Goal: Task Accomplishment & Management: Manage account settings

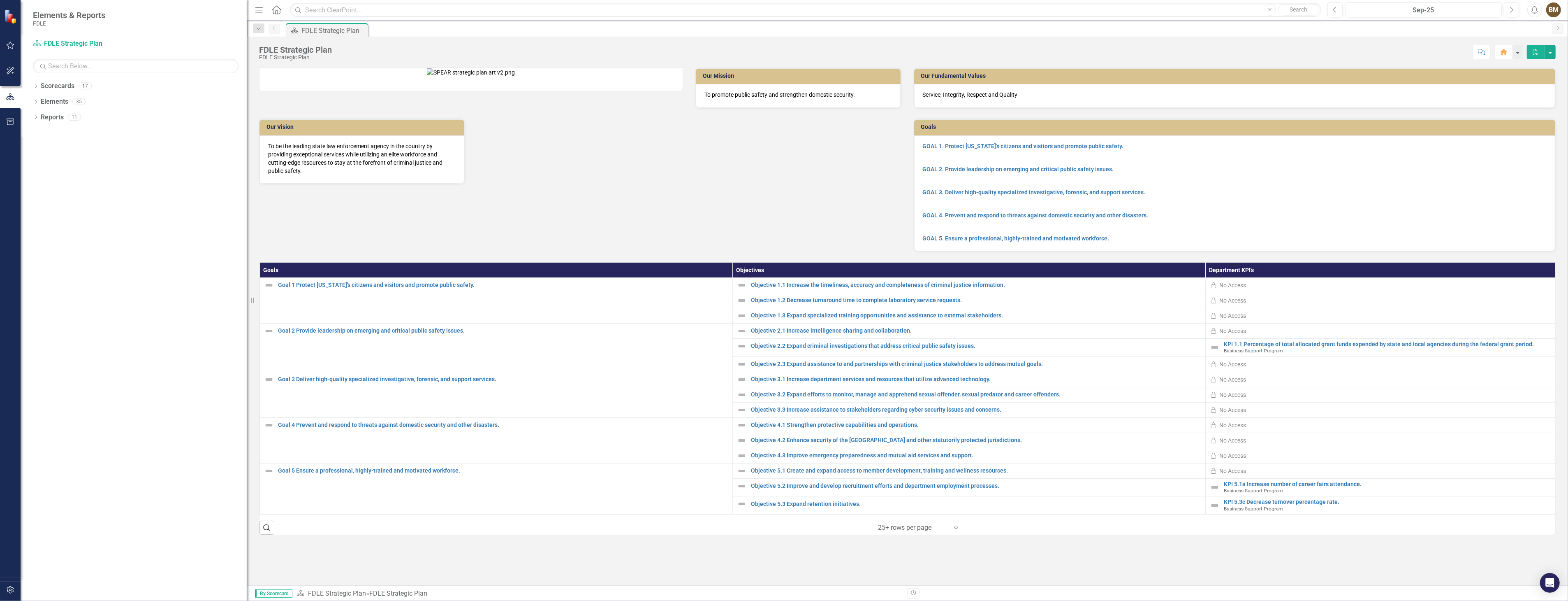
drag, startPoint x: 125, startPoint y: 111, endPoint x: 277, endPoint y: 126, distance: 152.7
click at [277, 126] on div "Elements & Reports FDLE Scorecard FDLE Strategic Plan Search Dropdown Scorecard…" at bounding box center [784, 300] width 1568 height 601
click at [35, 86] on icon "Dropdown" at bounding box center [36, 87] width 6 height 5
click at [40, 132] on icon "Dropdown" at bounding box center [40, 132] width 6 height 5
click at [48, 149] on icon "Dropdown" at bounding box center [48, 148] width 6 height 5
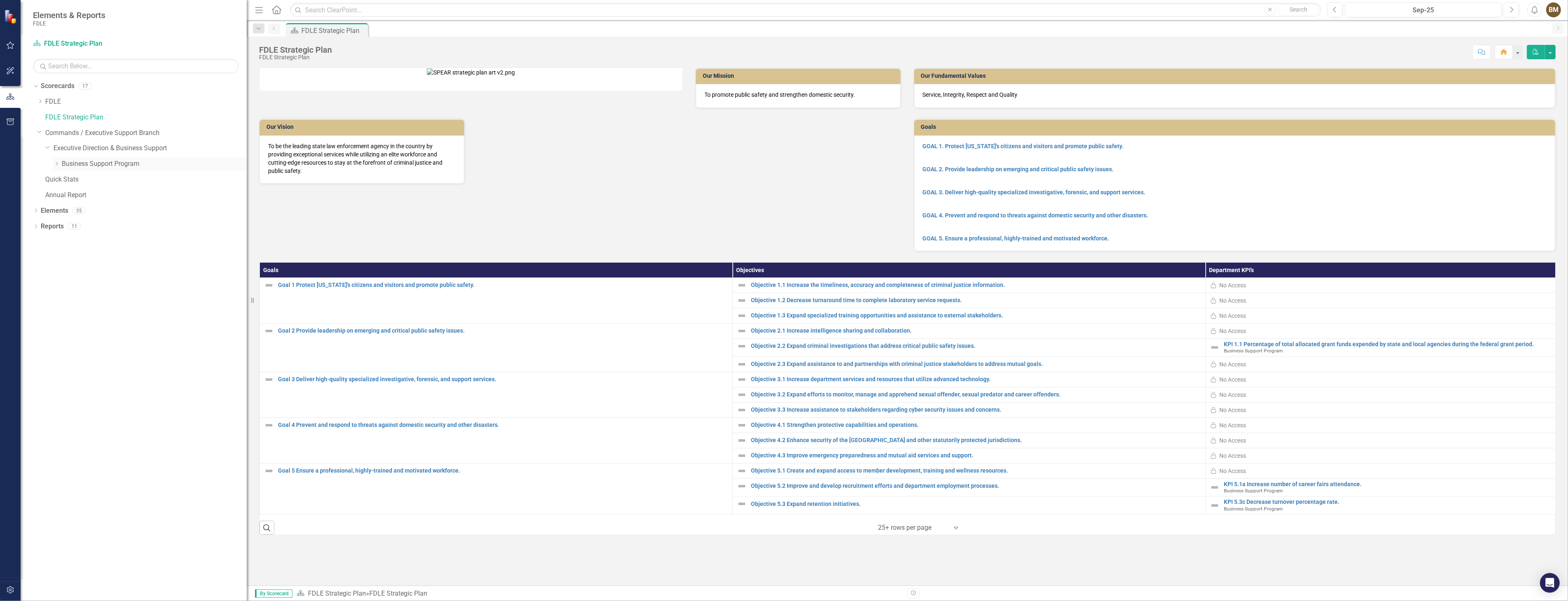
click at [67, 163] on link "Business Support Program" at bounding box center [154, 164] width 185 height 10
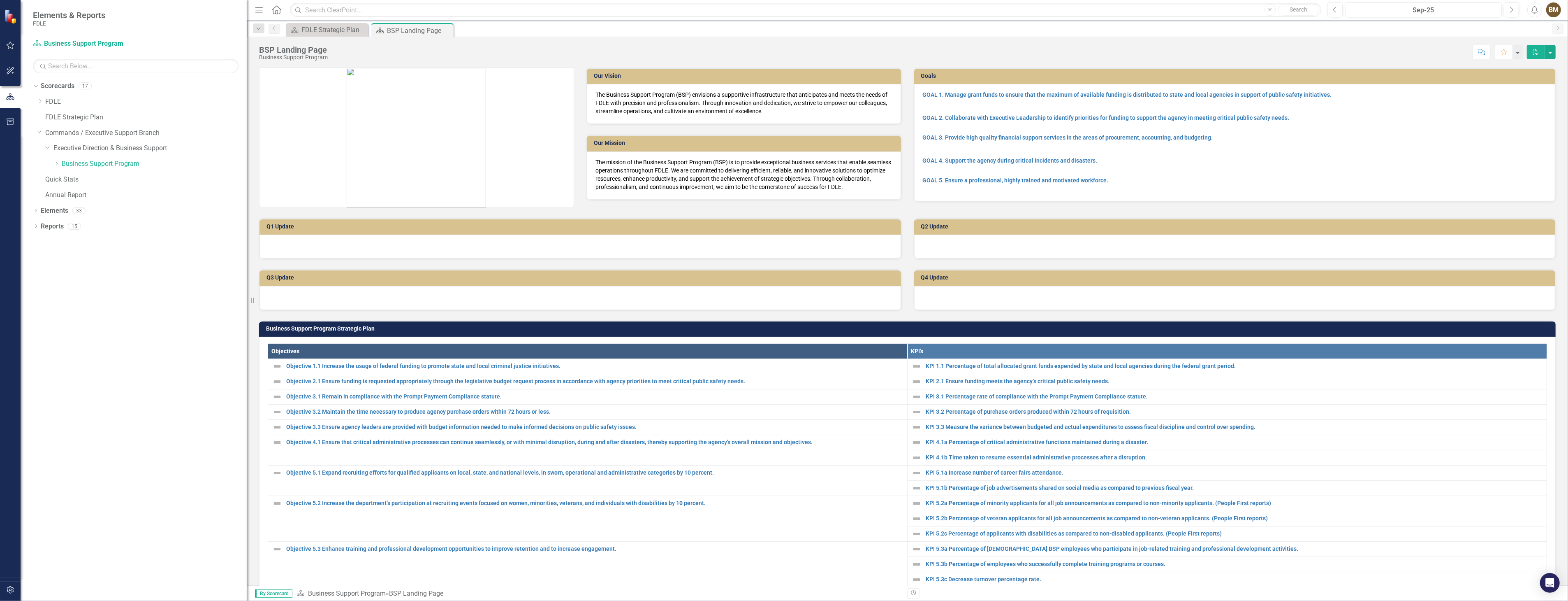
click at [549, 184] on p at bounding box center [416, 137] width 314 height 140
click at [397, 30] on div "BSP Landing Page" at bounding box center [409, 30] width 44 height 11
click at [280, 153] on p at bounding box center [416, 137] width 314 height 140
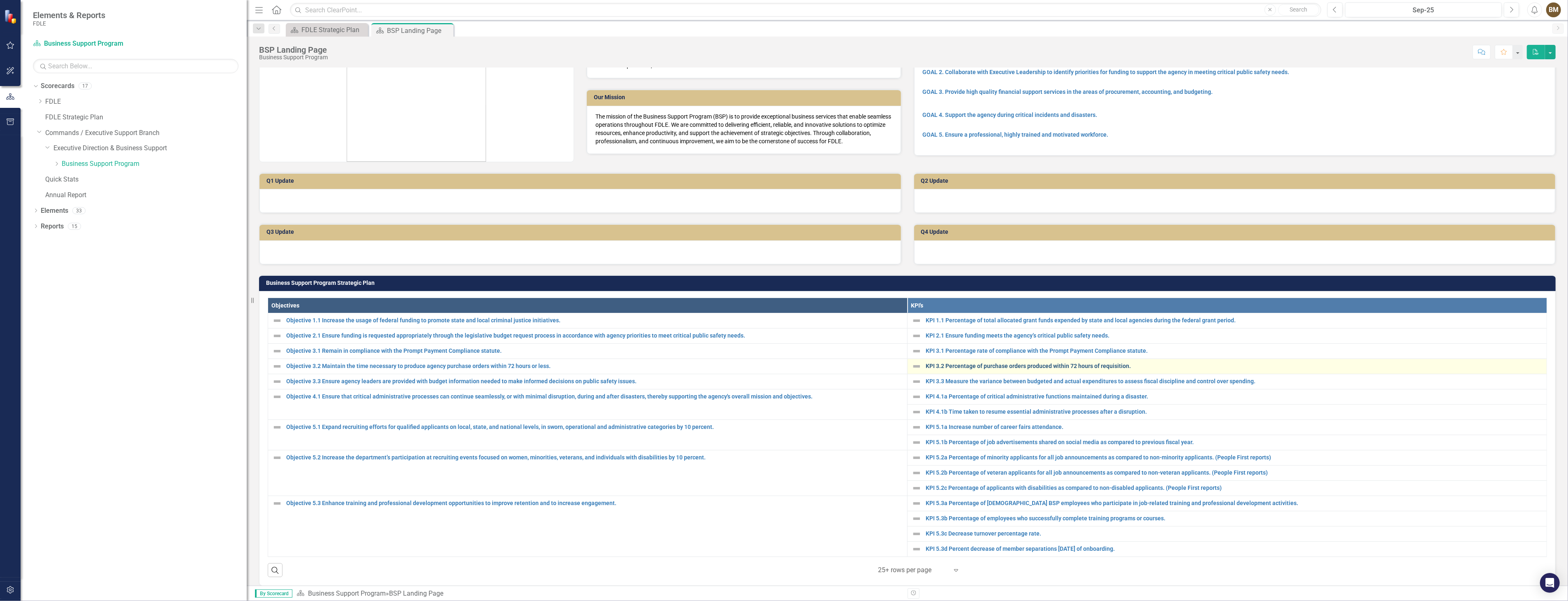
click at [948, 364] on link "KPI 3.2 Percentage of purchase orders produced within 72 hours of requisition." at bounding box center [1233, 366] width 617 height 6
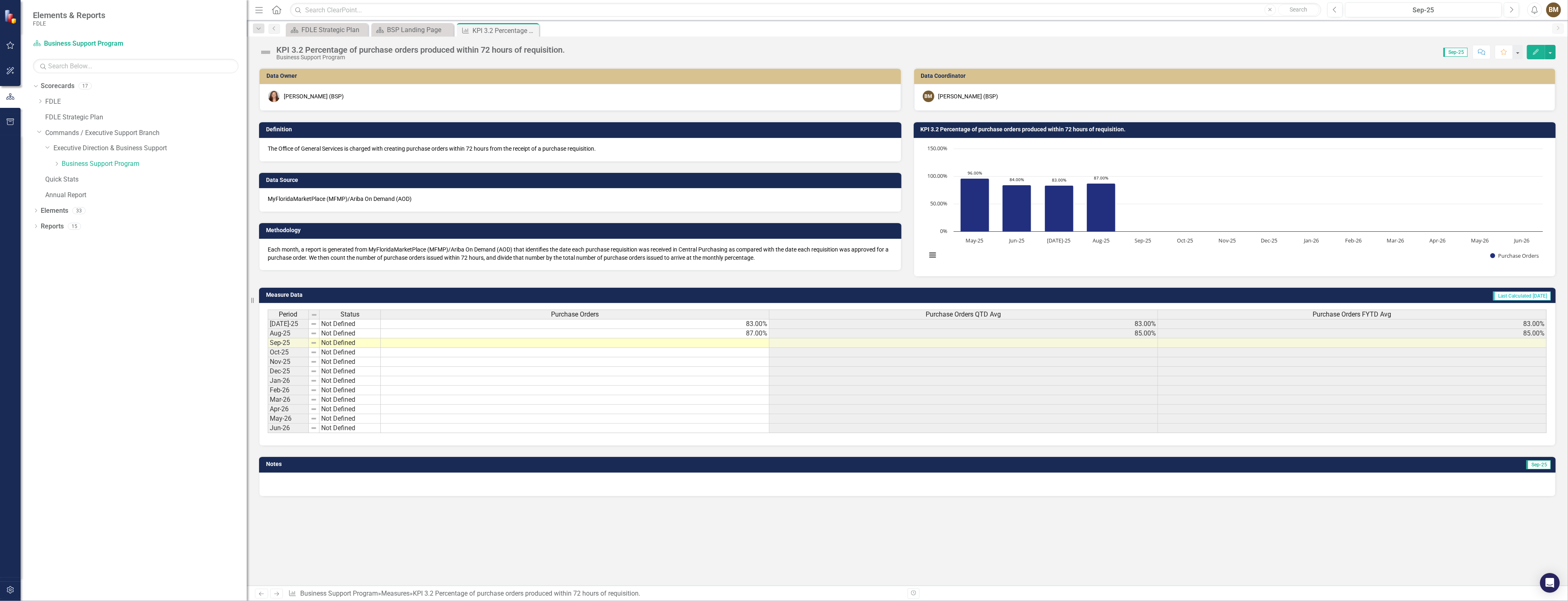
click at [759, 341] on td at bounding box center [574, 344] width 388 height 10
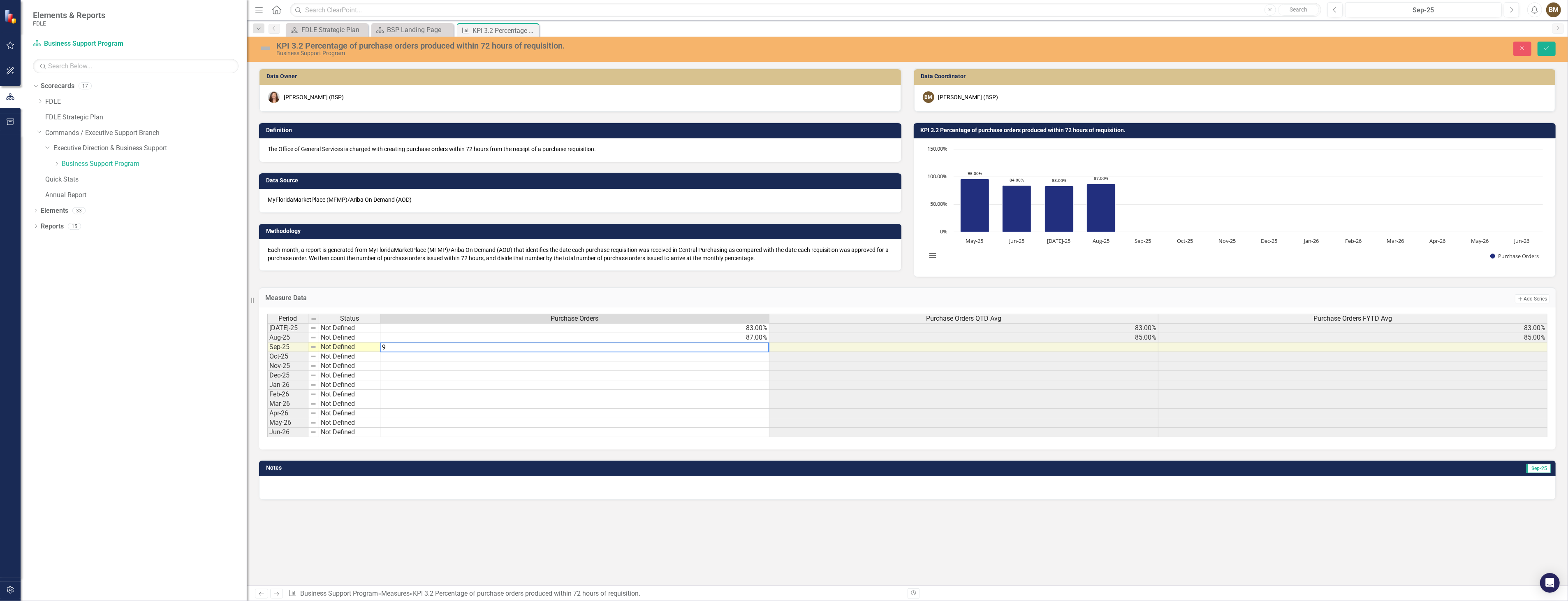
type textarea "99"
click at [1549, 48] on icon "Save" at bounding box center [1546, 48] width 8 height 6
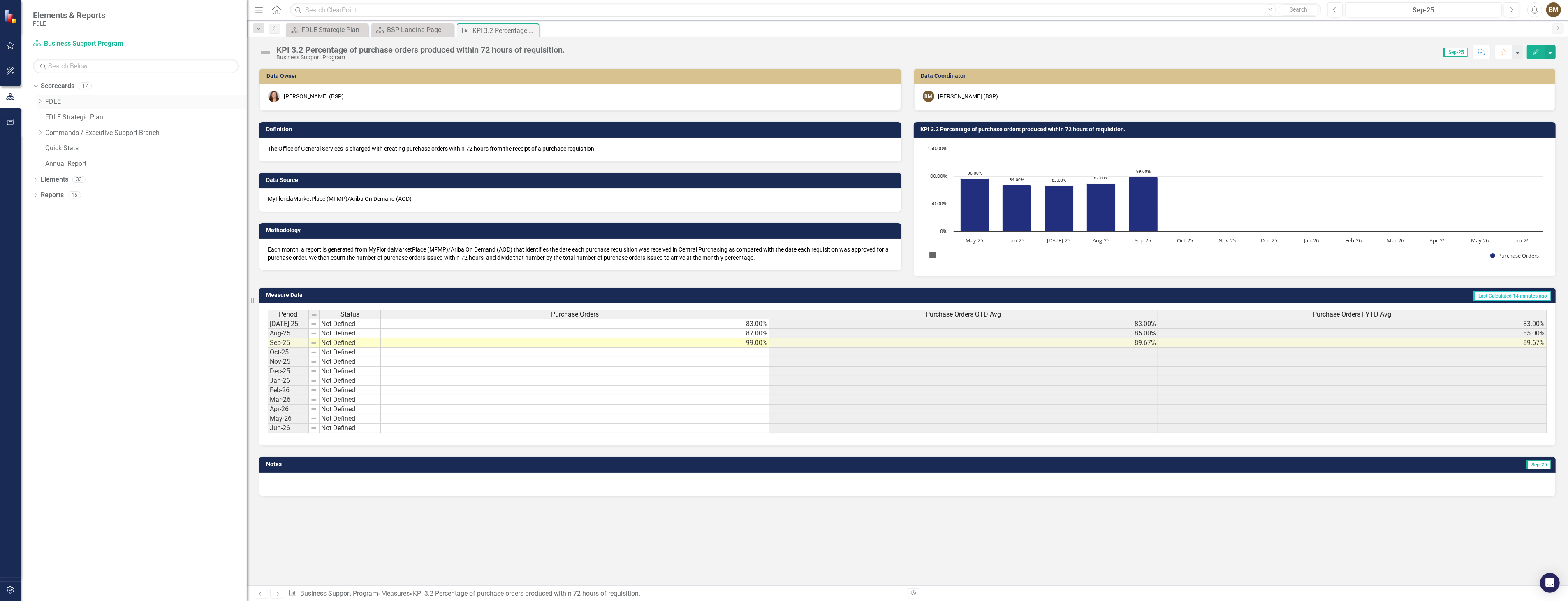
click at [38, 102] on icon "Dropdown" at bounding box center [40, 101] width 6 height 5
click at [47, 116] on icon "Dropdown" at bounding box center [48, 116] width 6 height 5
click at [138, 150] on link "Implementation Plan FY23/24" at bounding box center [154, 149] width 185 height 10
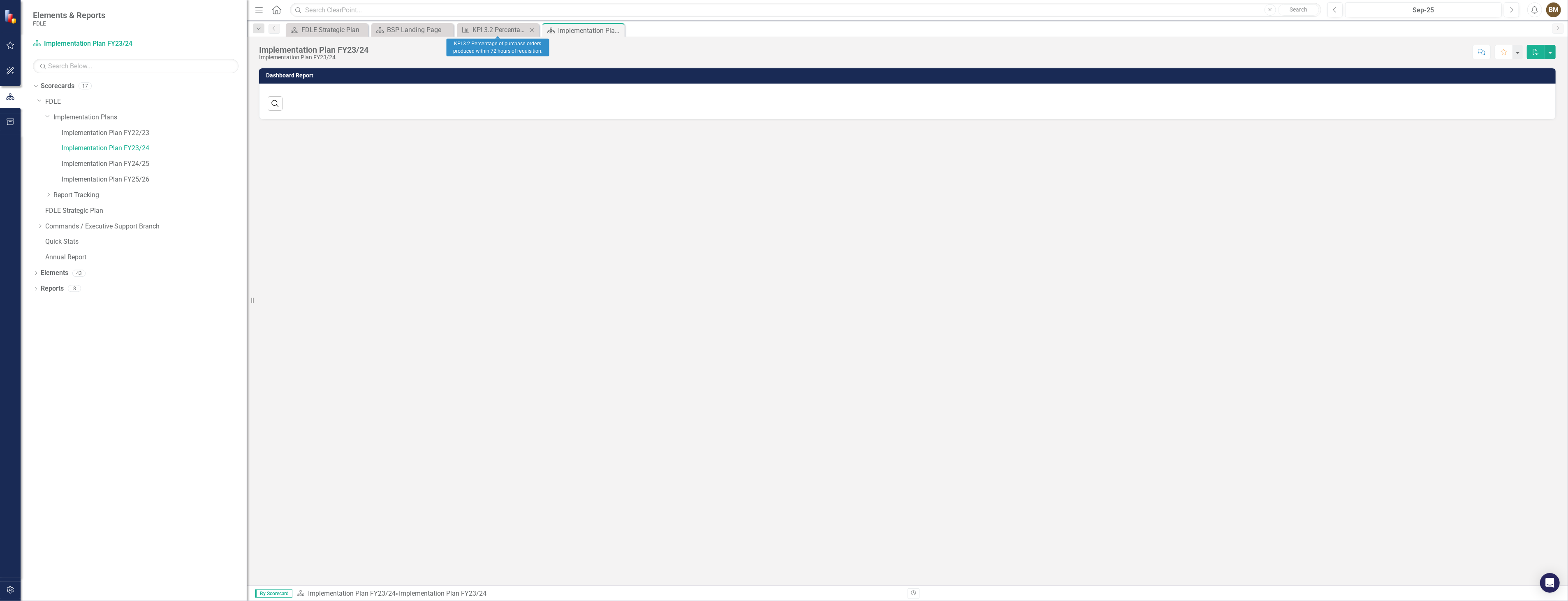
click at [533, 31] on icon at bounding box center [531, 29] width 5 height 5
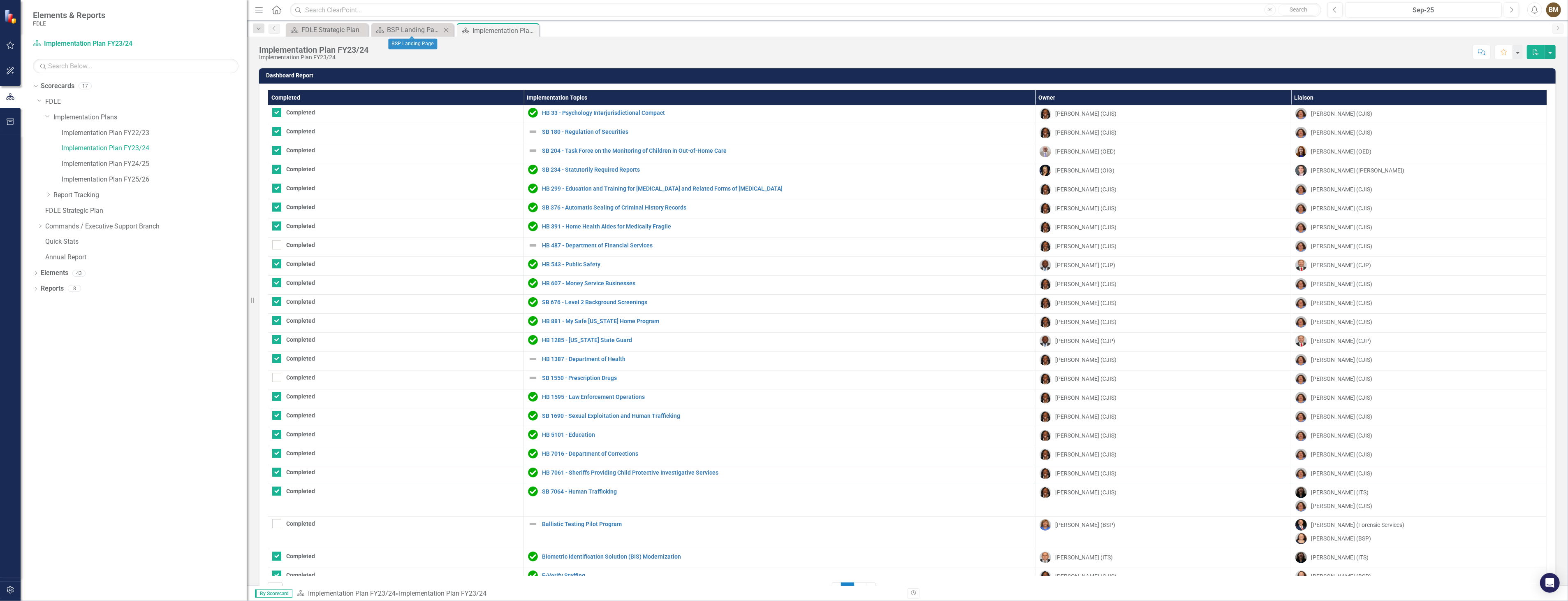
click at [445, 30] on icon at bounding box center [446, 29] width 5 height 5
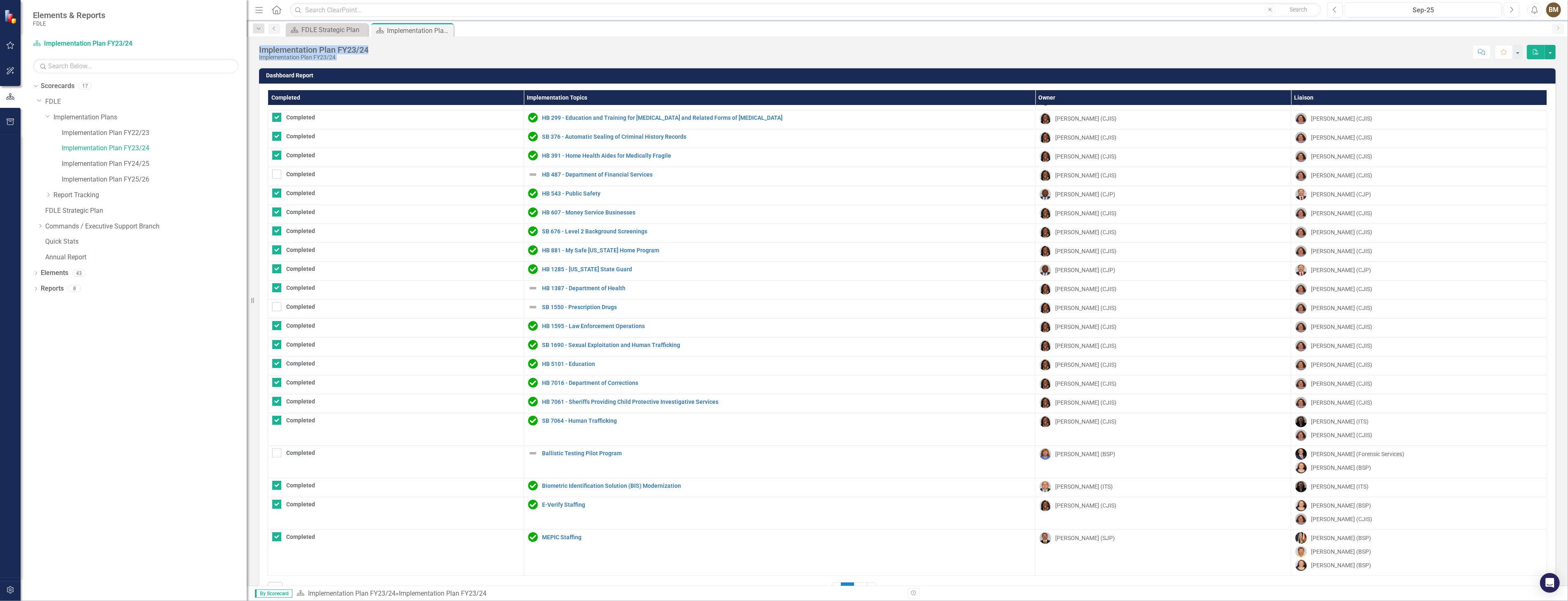
click at [1367, 37] on div "Menu Home Search Close Search Previous Sep-25 Next Alerts BM User Edit Profile …" at bounding box center [907, 300] width 1322 height 601
drag, startPoint x: 1367, startPoint y: 37, endPoint x: 1326, endPoint y: 56, distance: 45.2
click at [1326, 56] on div "Score: N/A Sep-25 Completed Comment Favorite PDF" at bounding box center [963, 52] width 1183 height 14
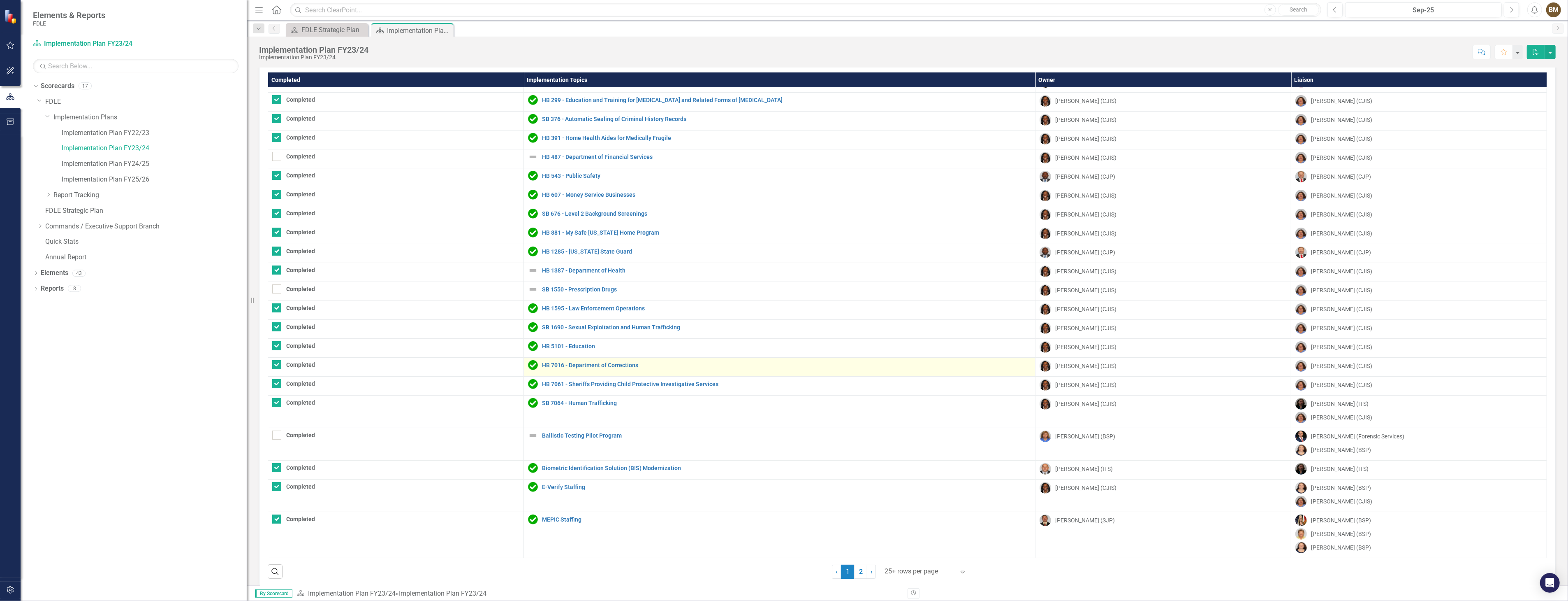
scroll to position [27, 0]
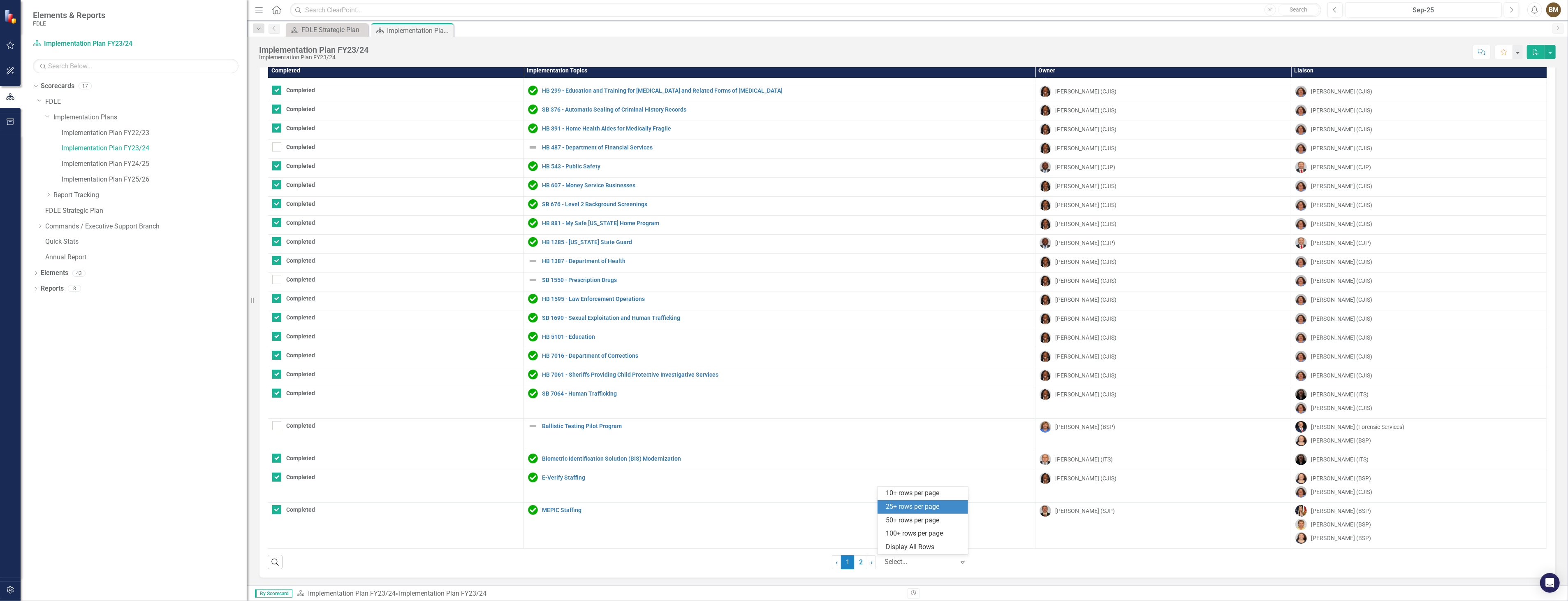
click at [964, 559] on div "Expand" at bounding box center [964, 562] width 13 height 15
click at [910, 543] on div "Display All Rows" at bounding box center [923, 547] width 77 height 10
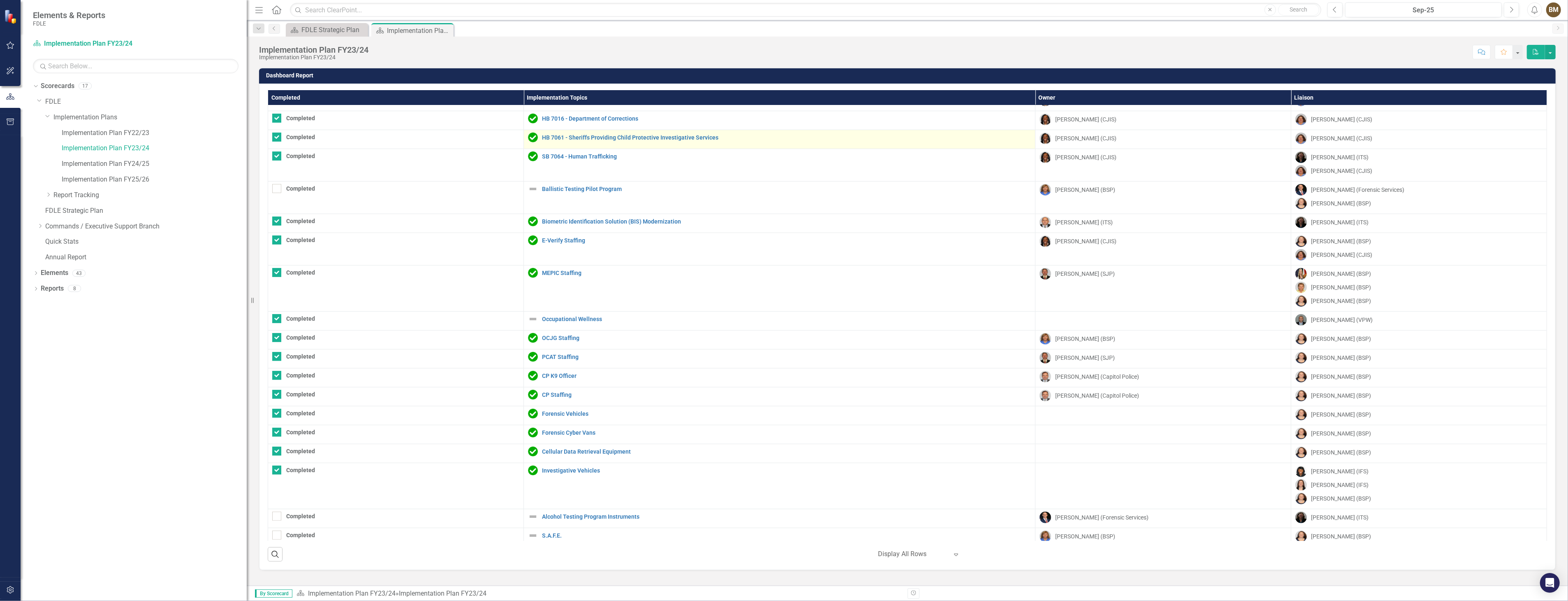
scroll to position [488, 0]
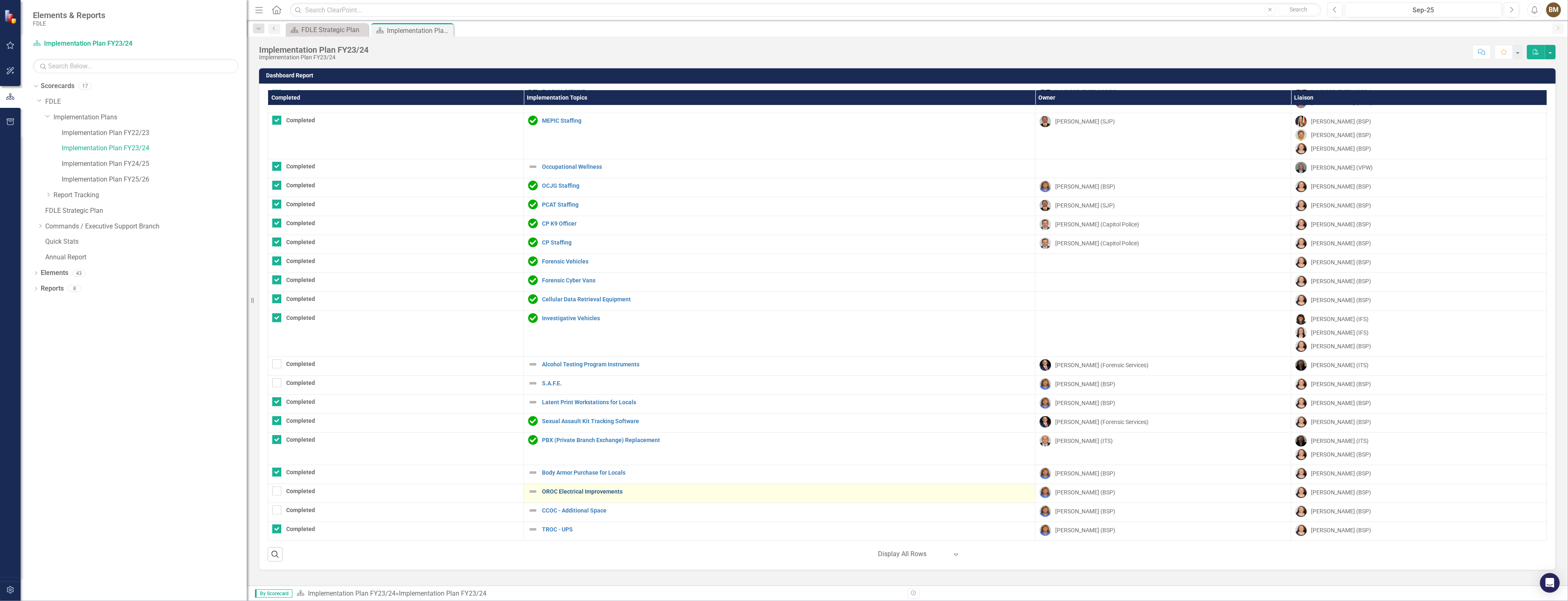
click at [576, 491] on link "OROC Electrical Improvements" at bounding box center [786, 491] width 489 height 6
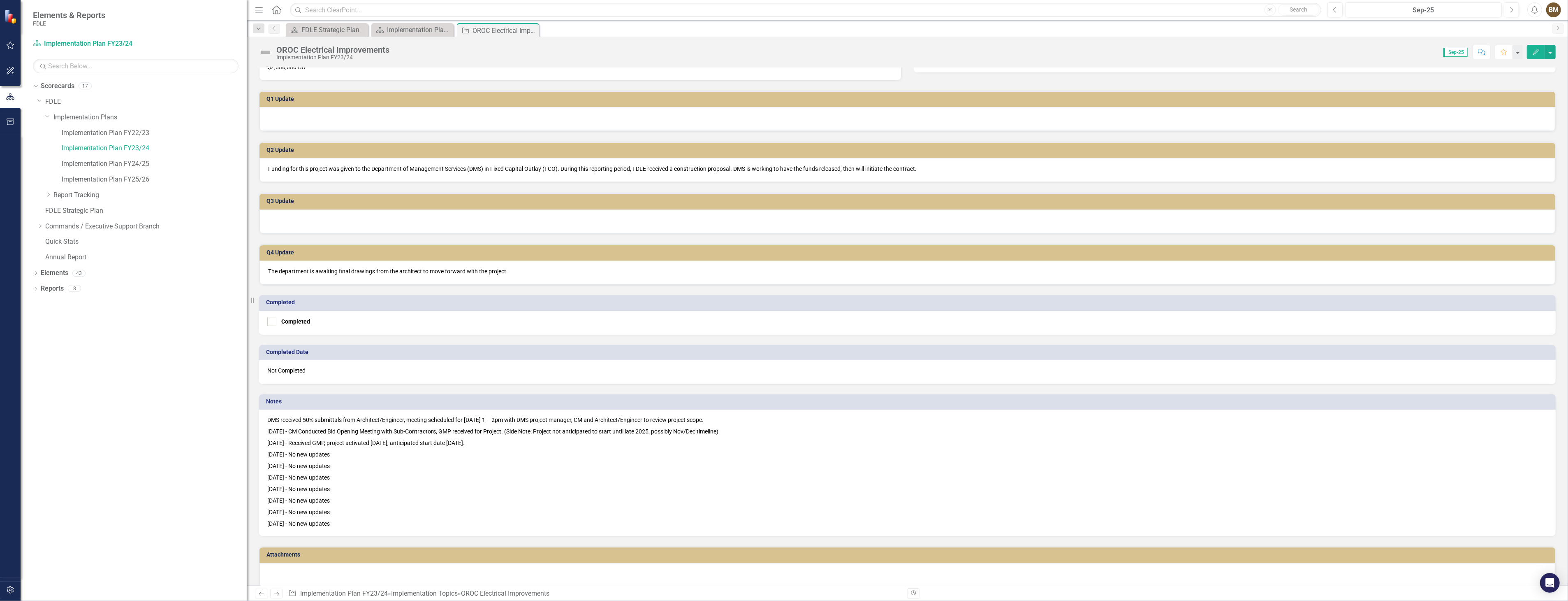
scroll to position [205, 0]
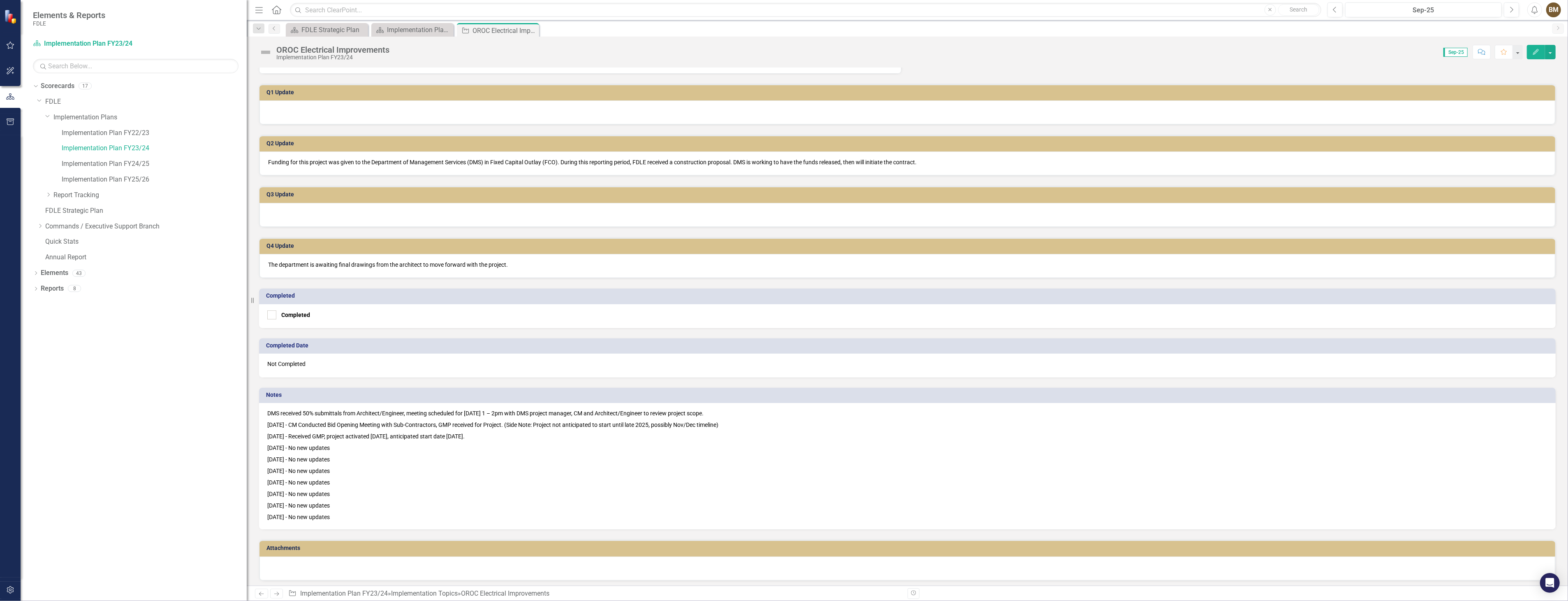
click at [434, 499] on p "[DATE] - No new updates" at bounding box center [907, 505] width 1280 height 12
click at [379, 491] on p "[DATE] - No new updates" at bounding box center [907, 494] width 1280 height 12
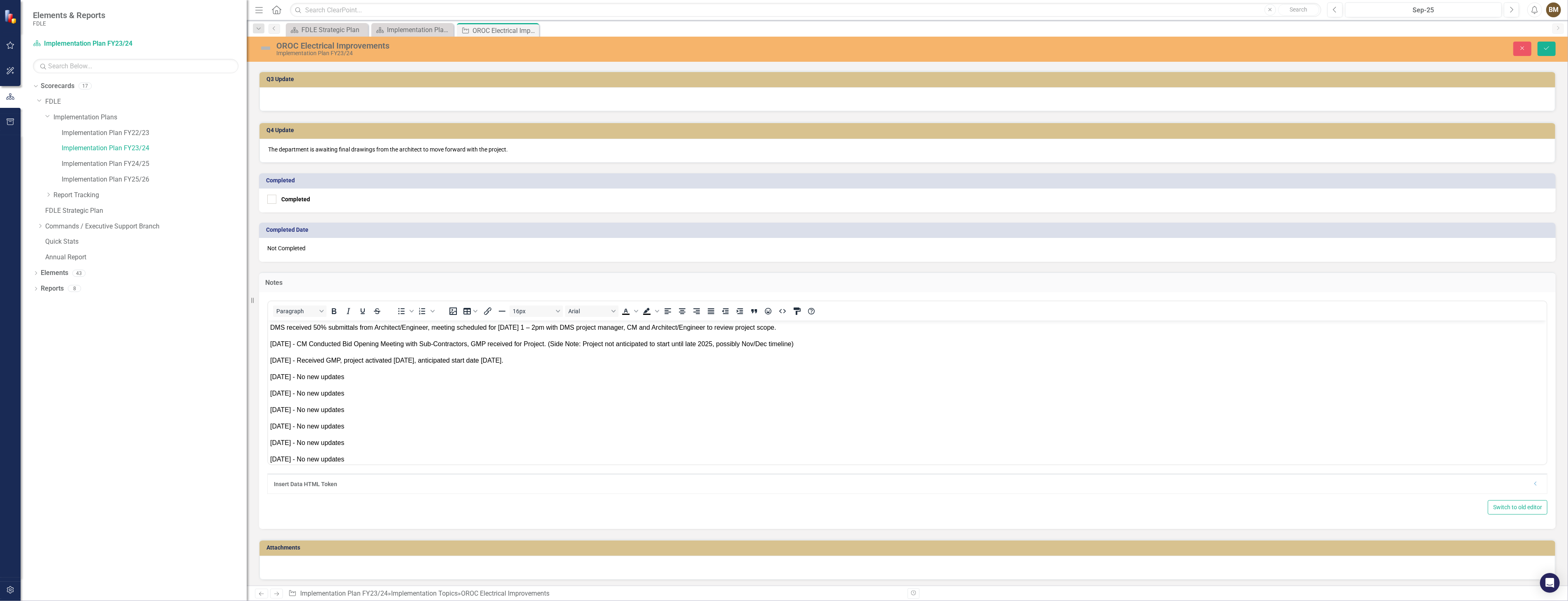
scroll to position [23, 0]
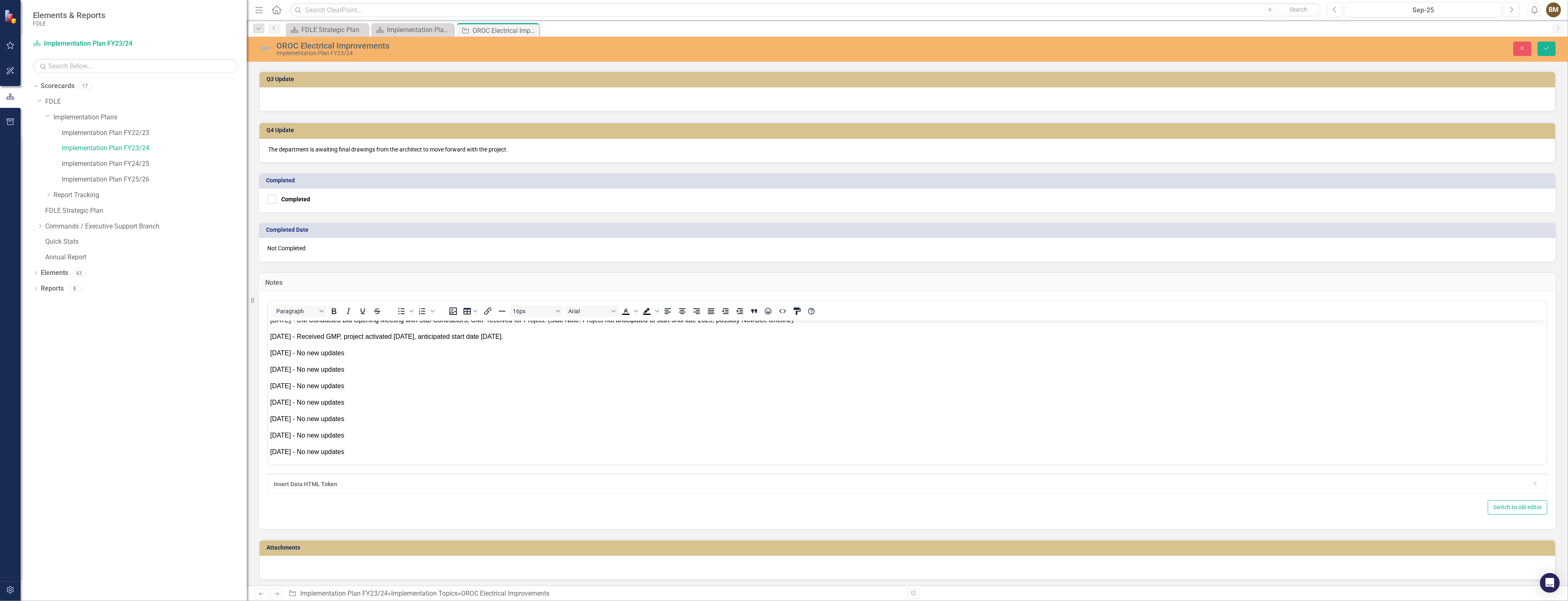
click at [343, 450] on span "[DATE] - No new updates" at bounding box center [307, 450] width 74 height 7
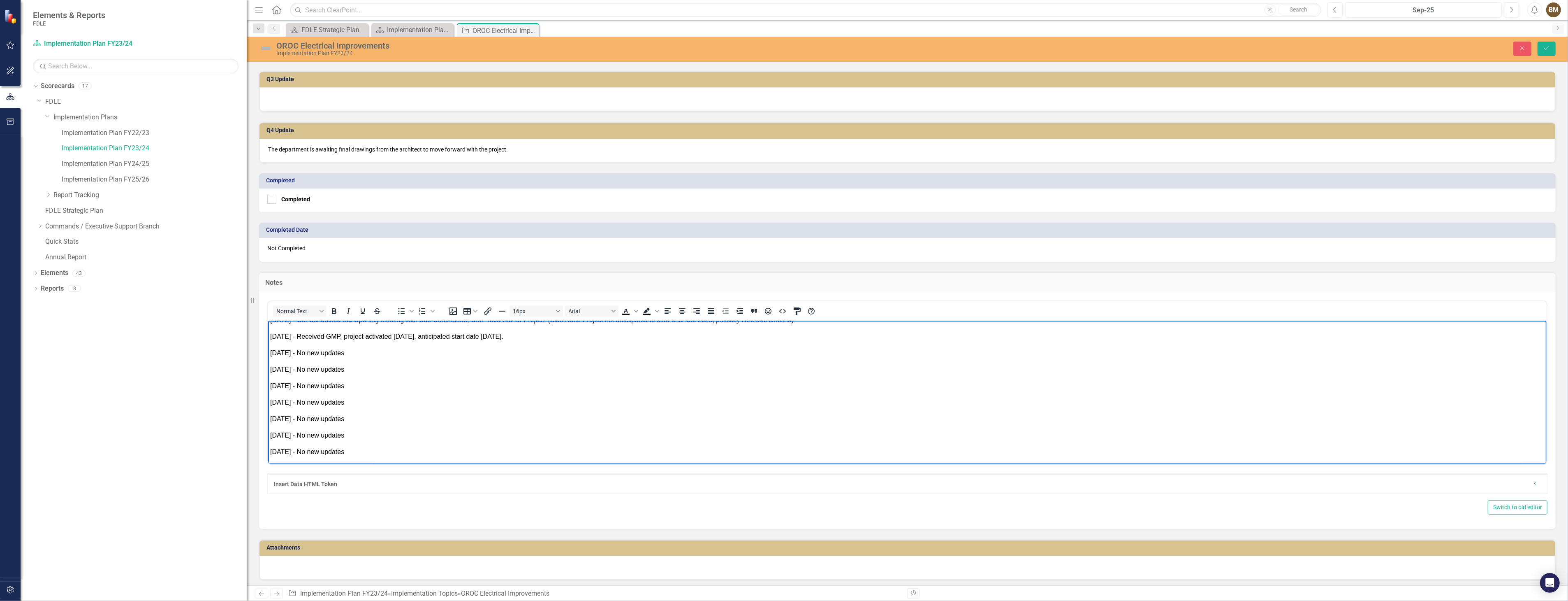
scroll to position [31, 0]
click at [345, 458] on p "[DATE] -" at bounding box center [907, 460] width 1275 height 10
click at [294, 458] on span "[DATE] -" at bounding box center [282, 459] width 24 height 7
click at [294, 459] on span "[DATE] -" at bounding box center [282, 459] width 24 height 7
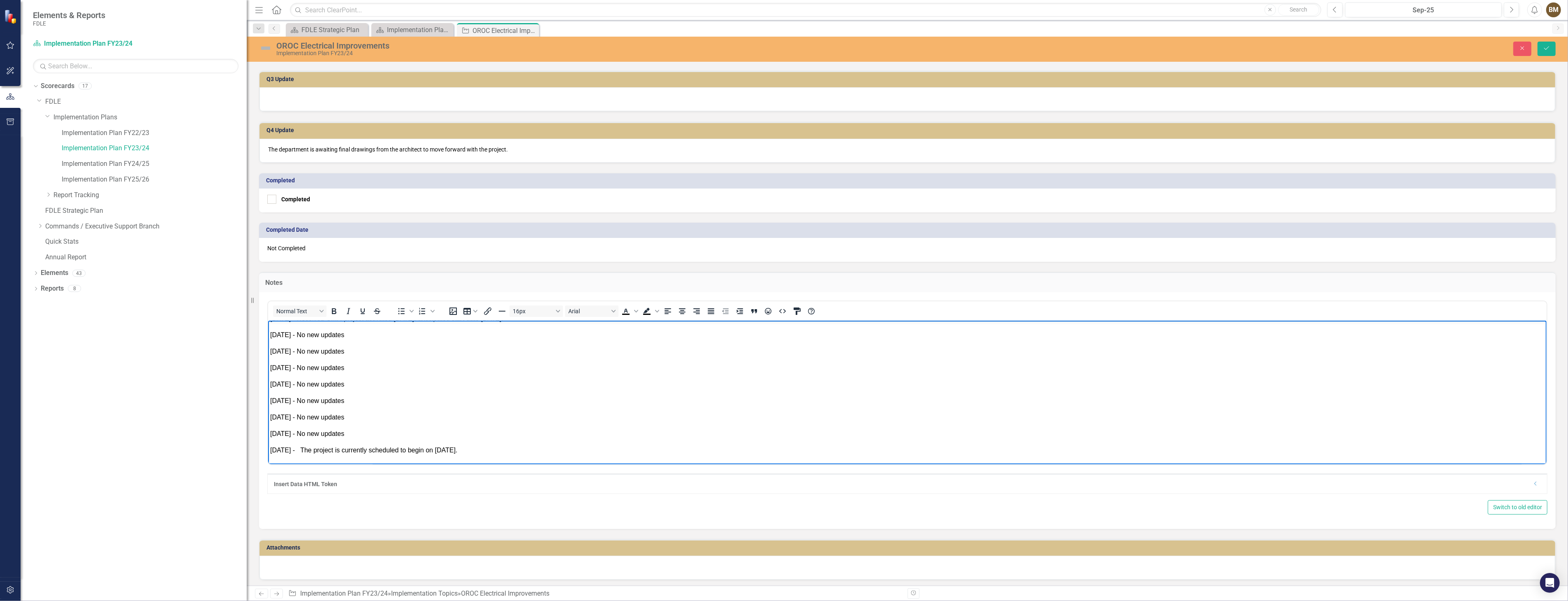
click at [328, 450] on span "[DATE] - The project is currently scheduled to begin on [DATE]." at bounding box center [363, 454] width 187 height 17
click at [1543, 48] on icon "Save" at bounding box center [1546, 48] width 8 height 6
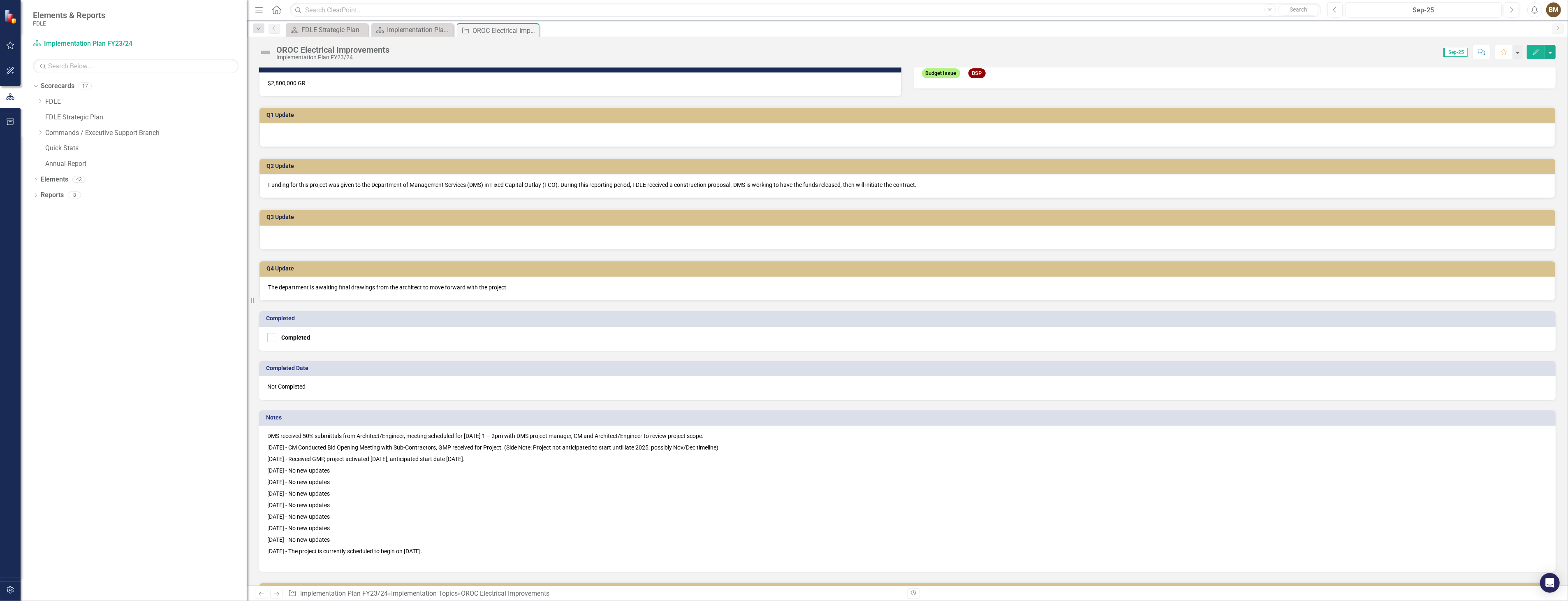
scroll to position [224, 0]
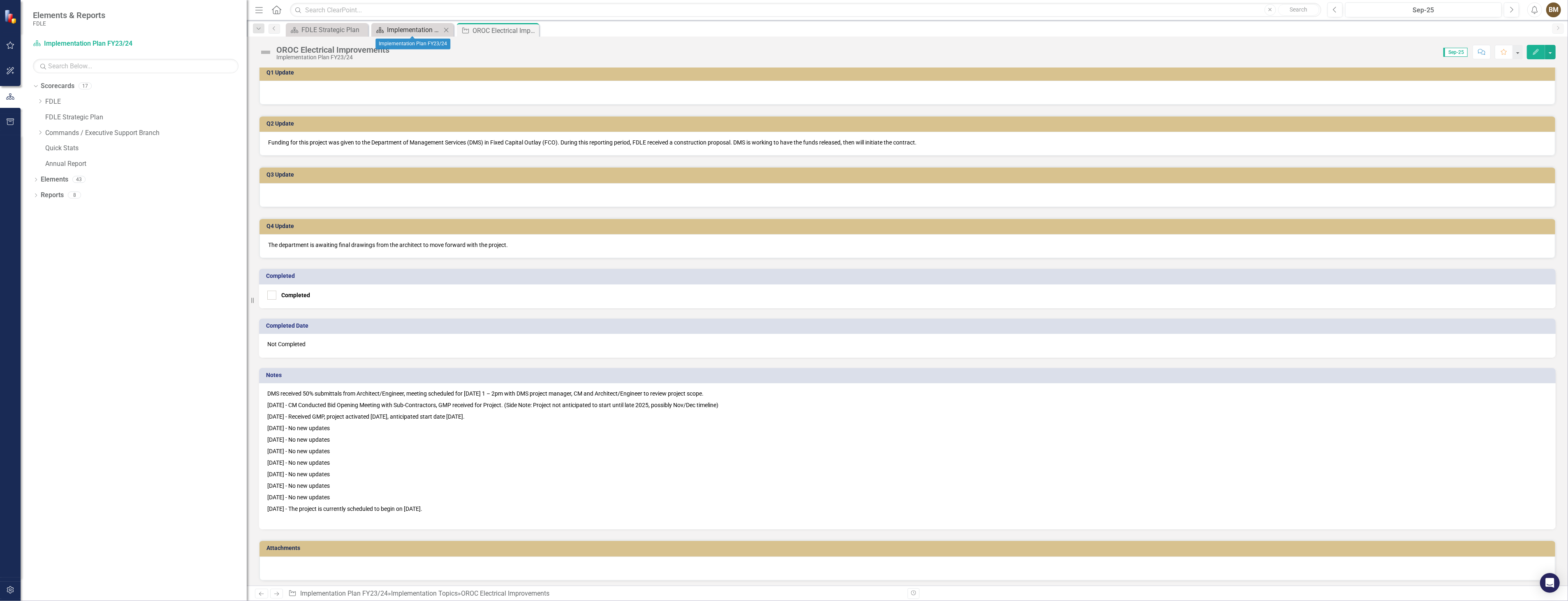
click at [404, 26] on div "Implementation Plan FY23/24" at bounding box center [414, 29] width 54 height 11
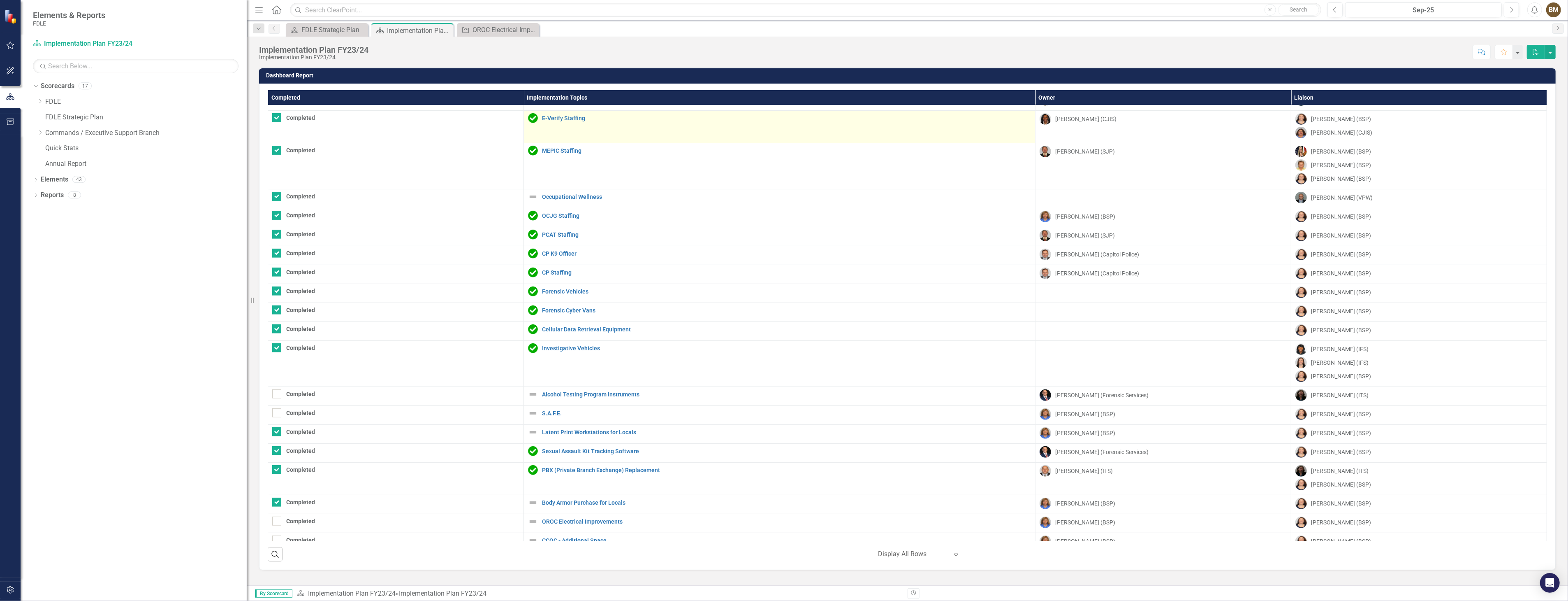
scroll to position [488, 0]
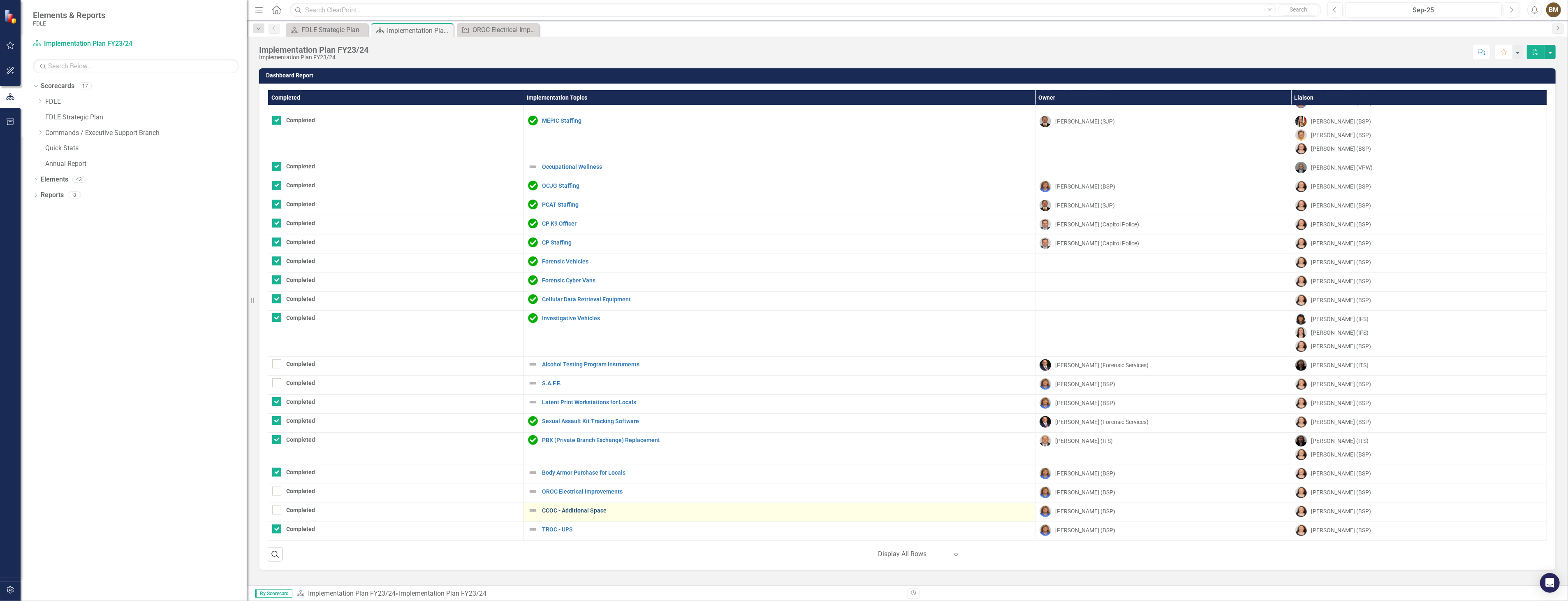
click at [582, 511] on link "CCOC - Additional Space" at bounding box center [786, 510] width 489 height 6
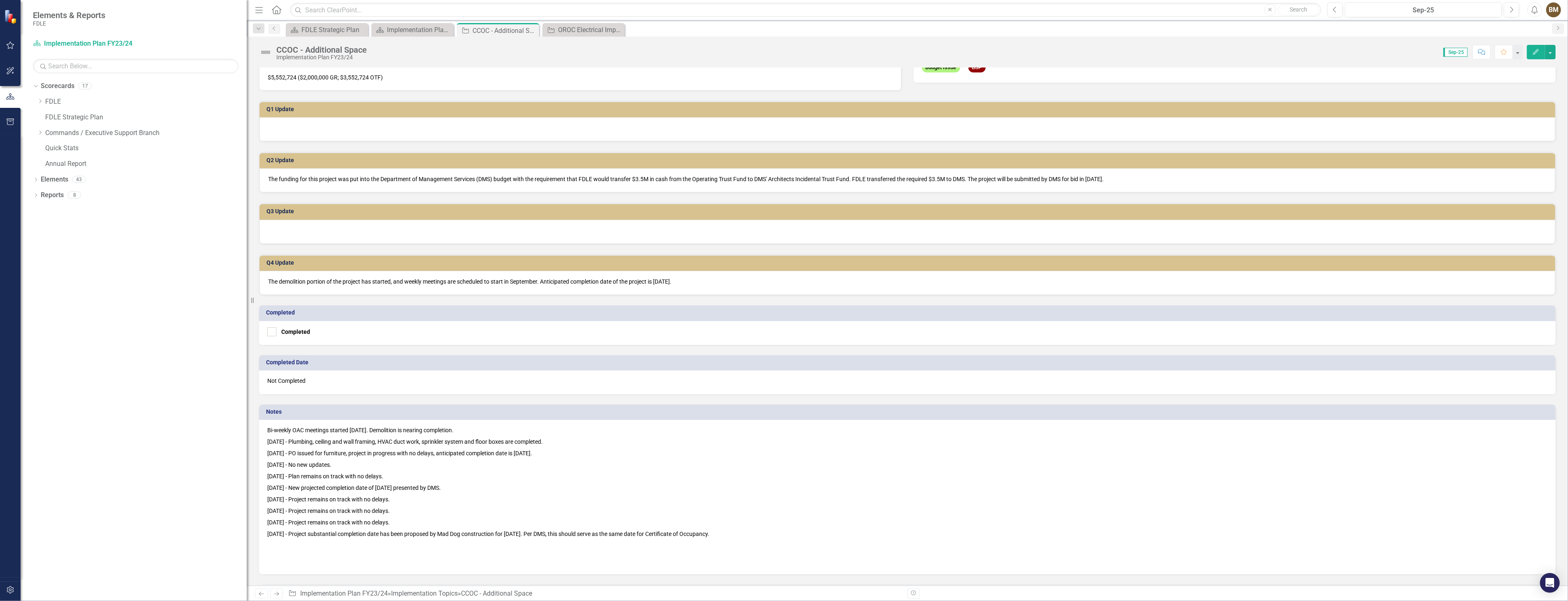
scroll to position [232, 0]
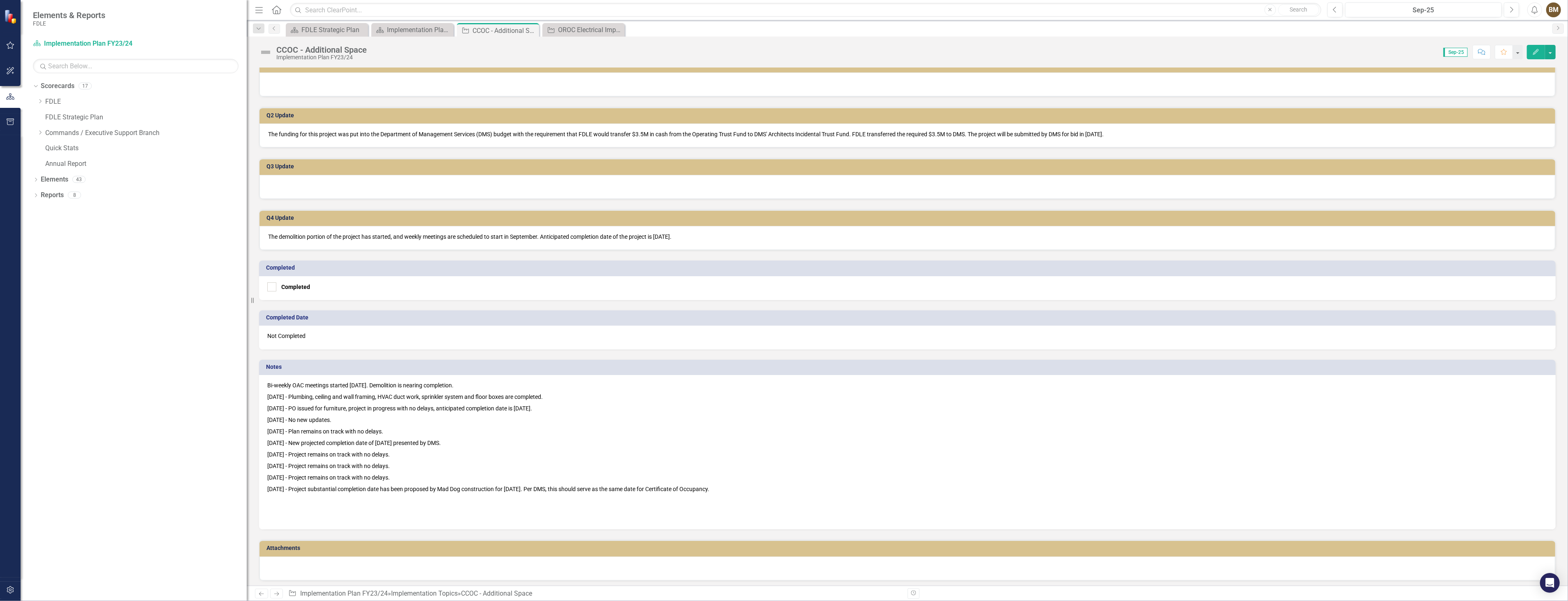
click at [542, 478] on p "[DATE] - Project remains on track with no delays." at bounding box center [907, 478] width 1280 height 12
click at [581, 462] on p "[DATE] - Project remains on track with no delays." at bounding box center [907, 466] width 1280 height 12
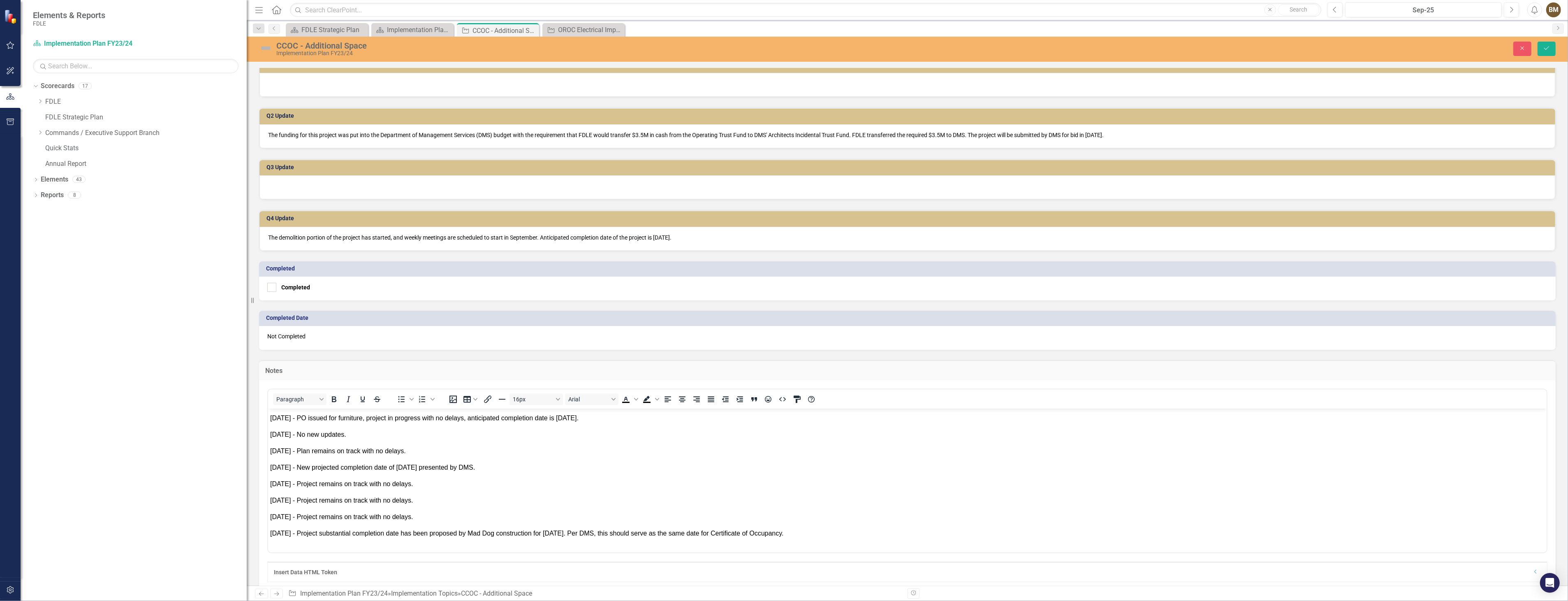
scroll to position [60, 0]
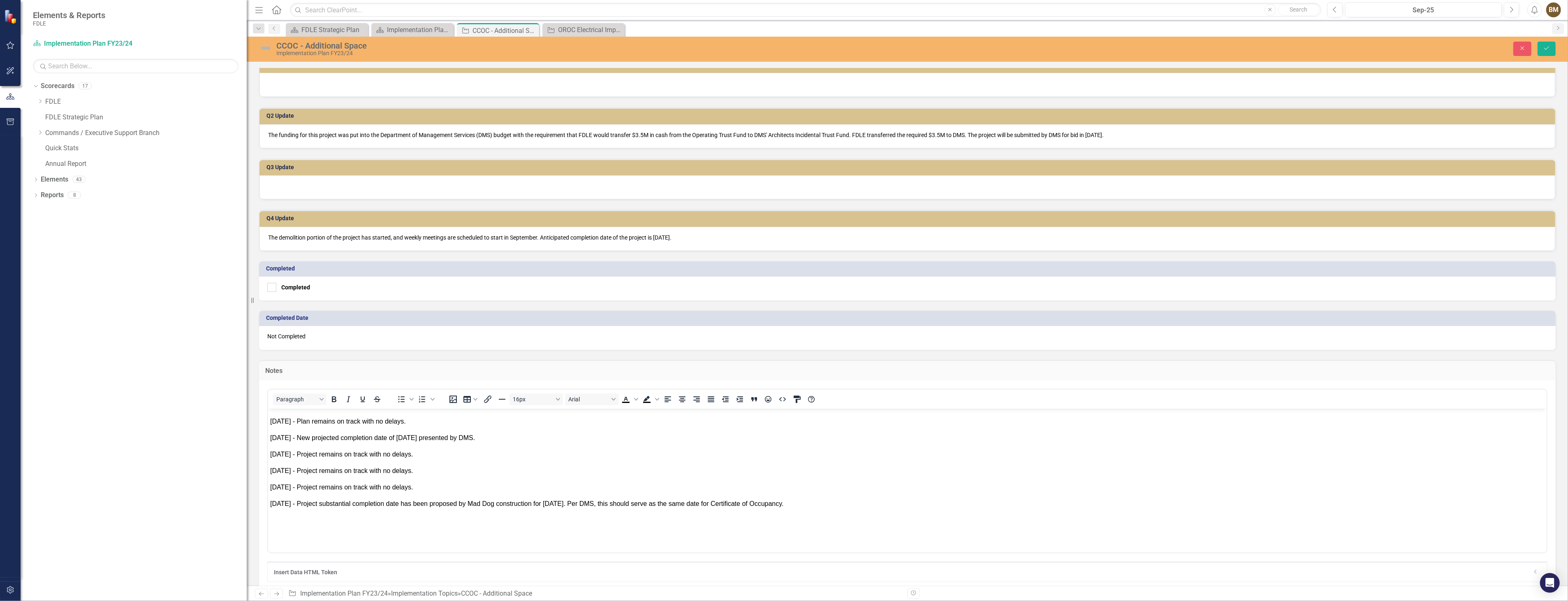
click at [829, 508] on body "Bi-weekly OAC meetings started [DATE]. Demolition is nearing completion. [DATE]…" at bounding box center [907, 450] width 1278 height 205
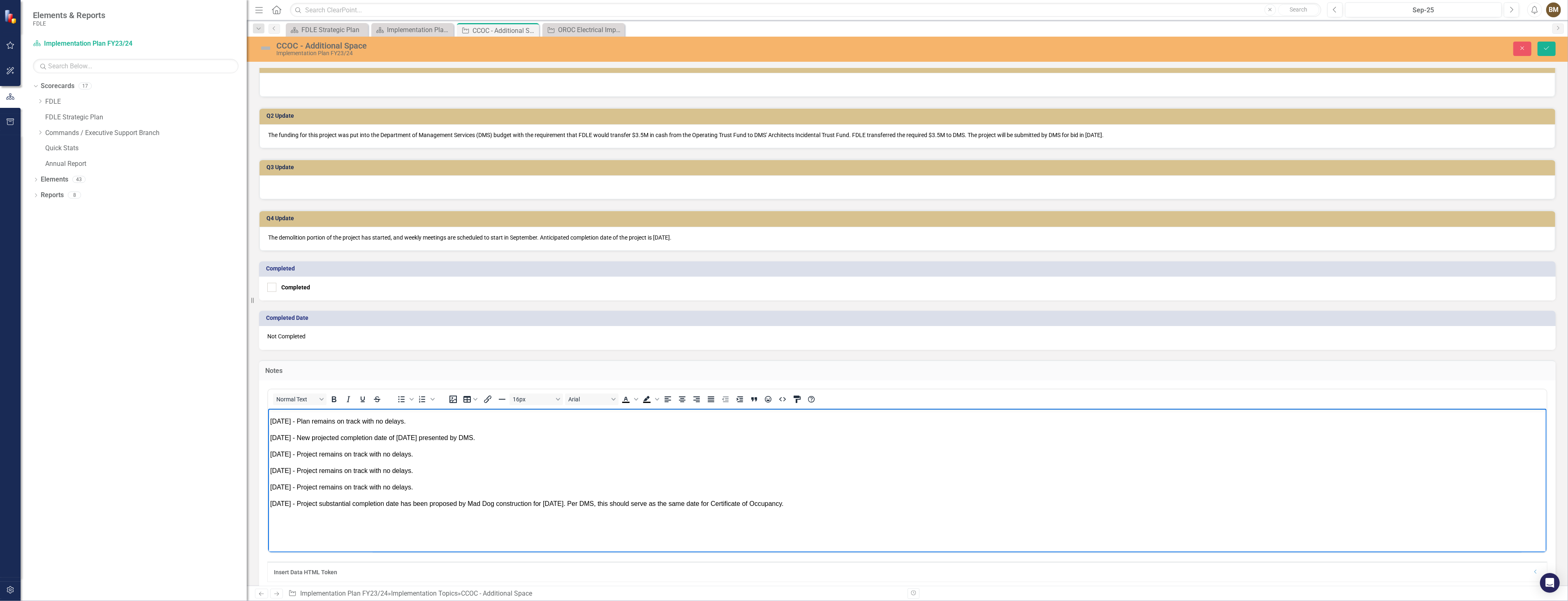
click at [784, 502] on span "[DATE] - Project substantial completion date has been proposed by Mad Dog const…" at bounding box center [526, 502] width 514 height 7
click at [321, 533] on p "Rich Text Area. Press ALT-0 for help." at bounding box center [907, 546] width 1275 height 29
click at [294, 519] on span "[DATE] -" at bounding box center [282, 519] width 24 height 7
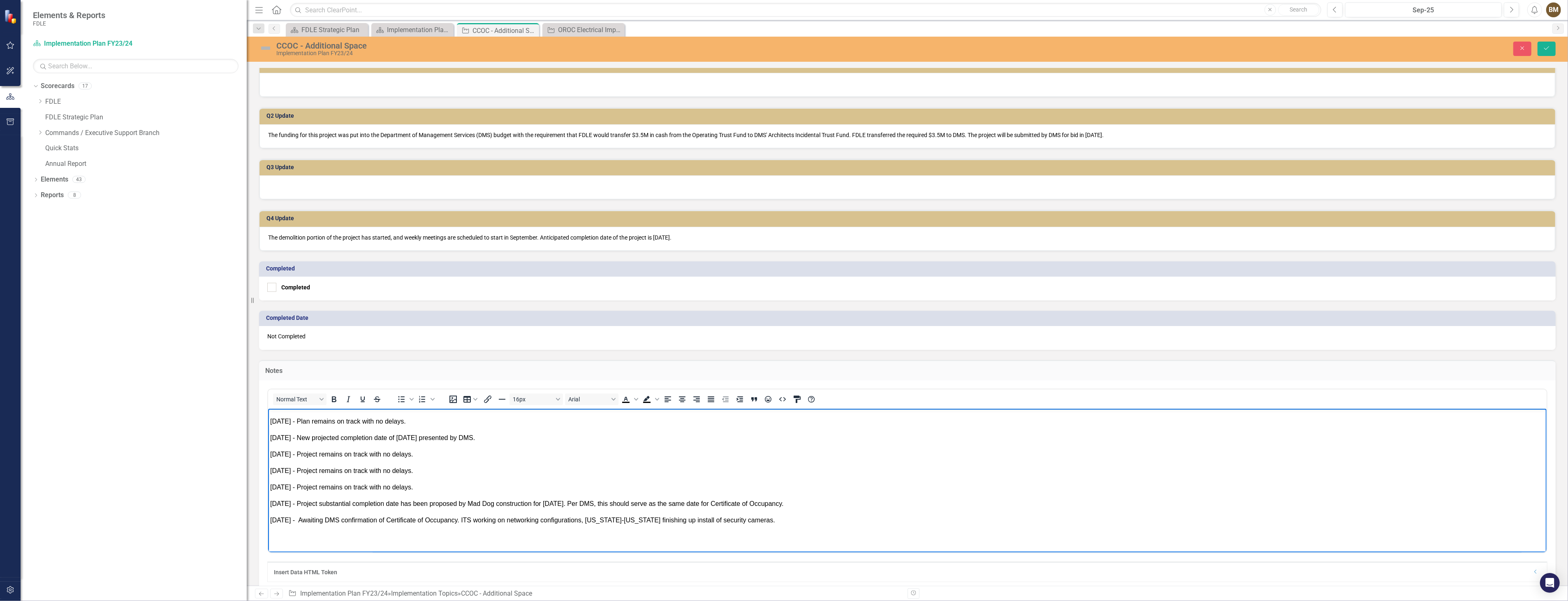
click at [325, 527] on span "[DATE] - Awaiting DMS confirmation of Certificate of Occupancy. ITS working on …" at bounding box center [522, 524] width 505 height 17
click at [372, 532] on p "[DATE] - Awaiting DMS confirmation of Certificate of Occupancy. ITS working on …" at bounding box center [907, 525] width 1275 height 20
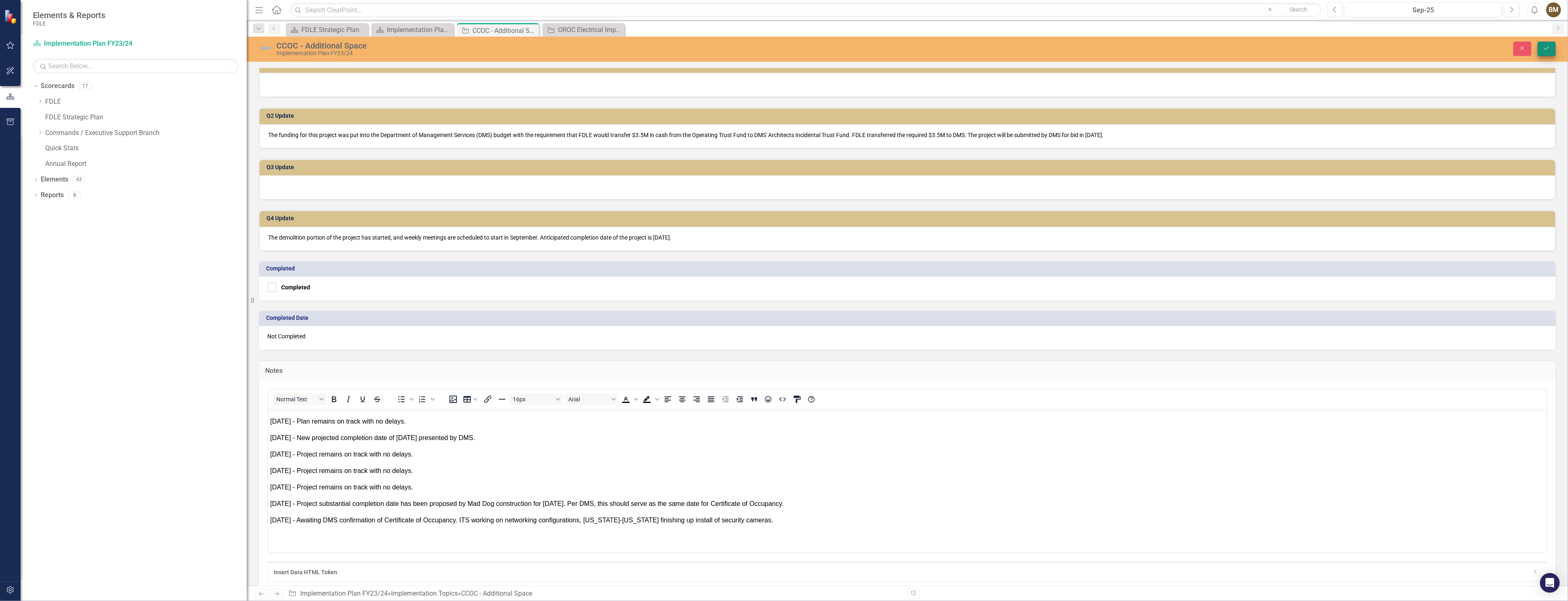
click at [1551, 48] on button "Save" at bounding box center [1546, 48] width 18 height 15
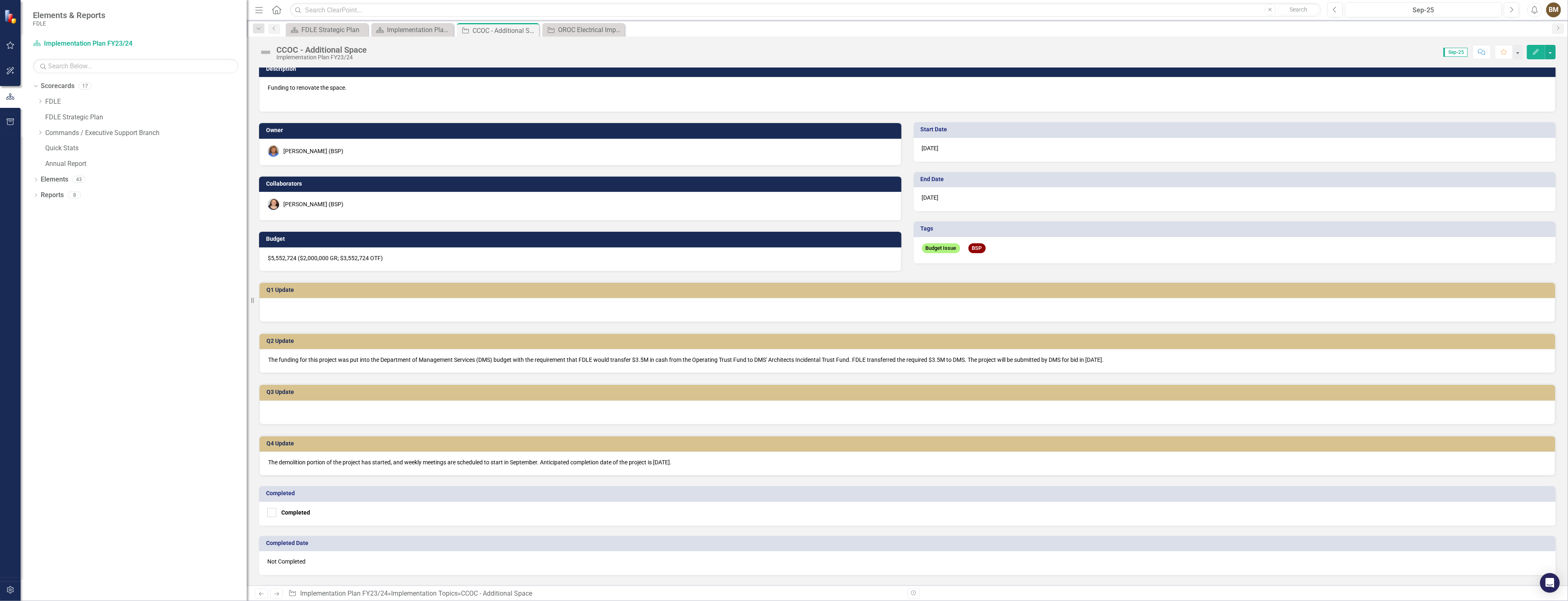
scroll to position [0, 0]
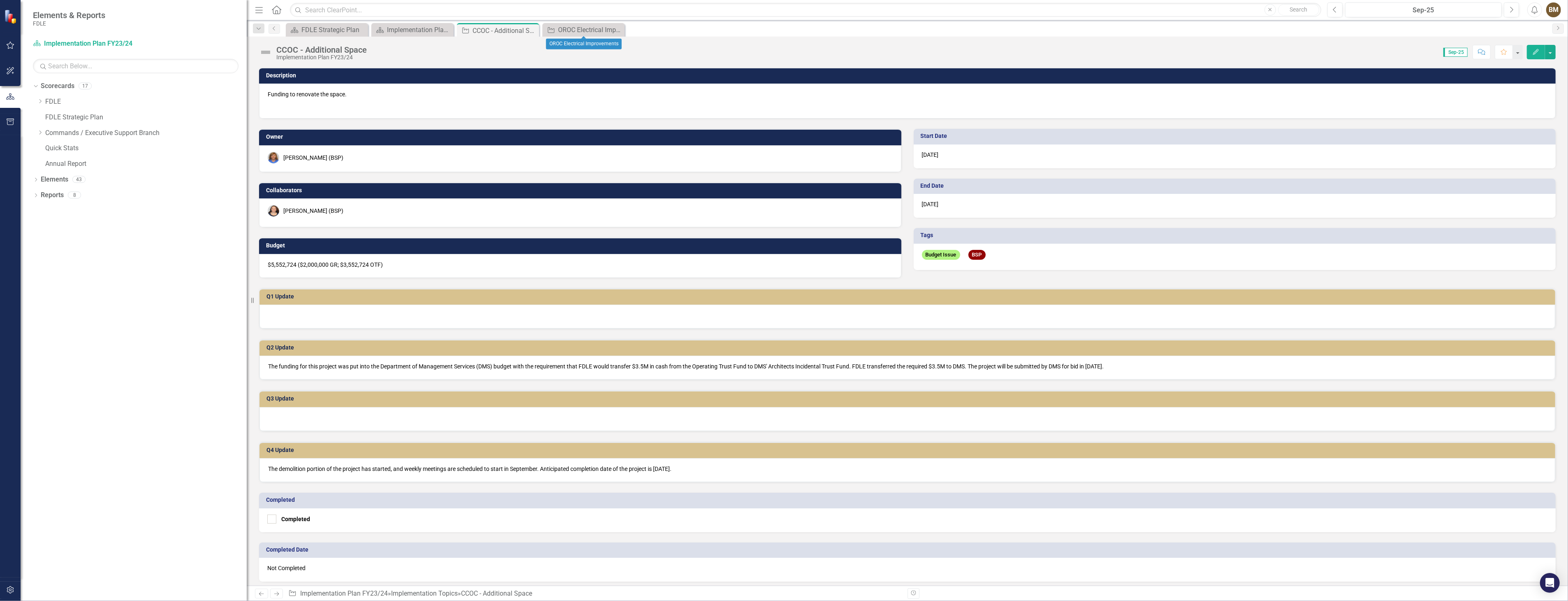
click at [0, 0] on icon "Close" at bounding box center [0, 0] width 0 height 0
click at [531, 31] on icon "Close" at bounding box center [531, 30] width 8 height 7
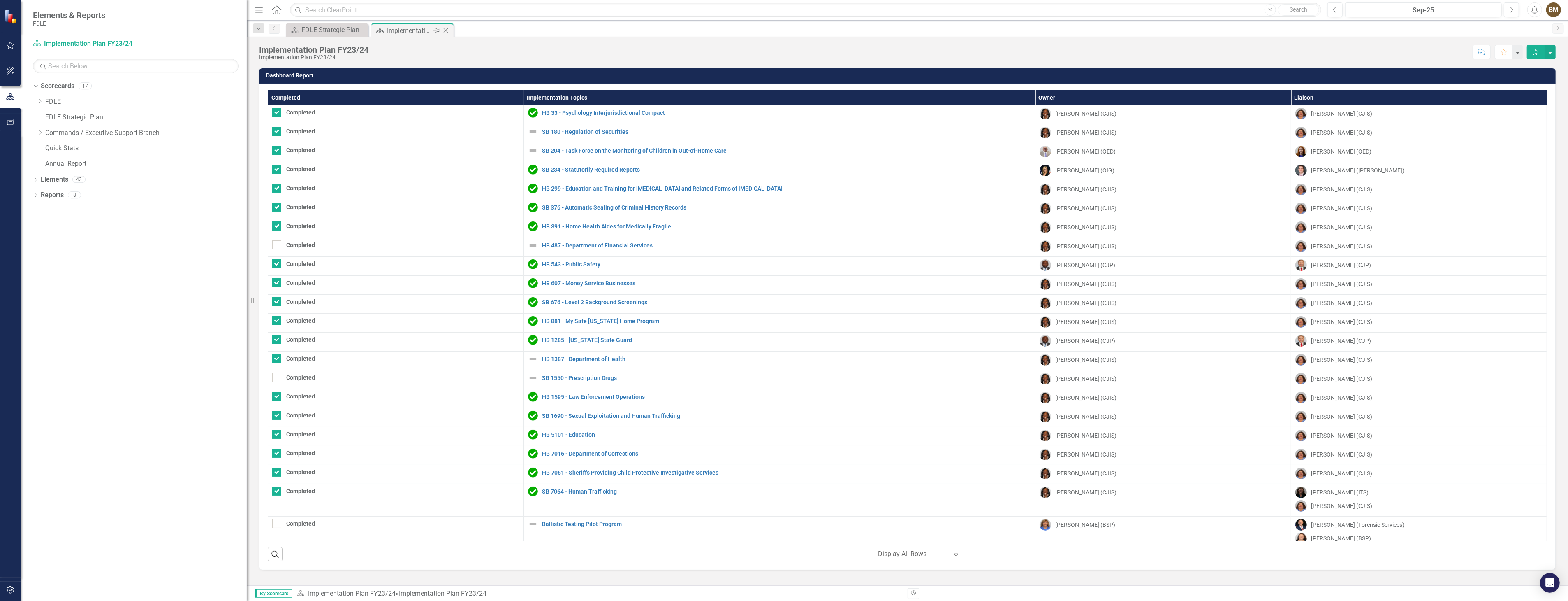
click at [447, 29] on icon "Close" at bounding box center [445, 30] width 8 height 7
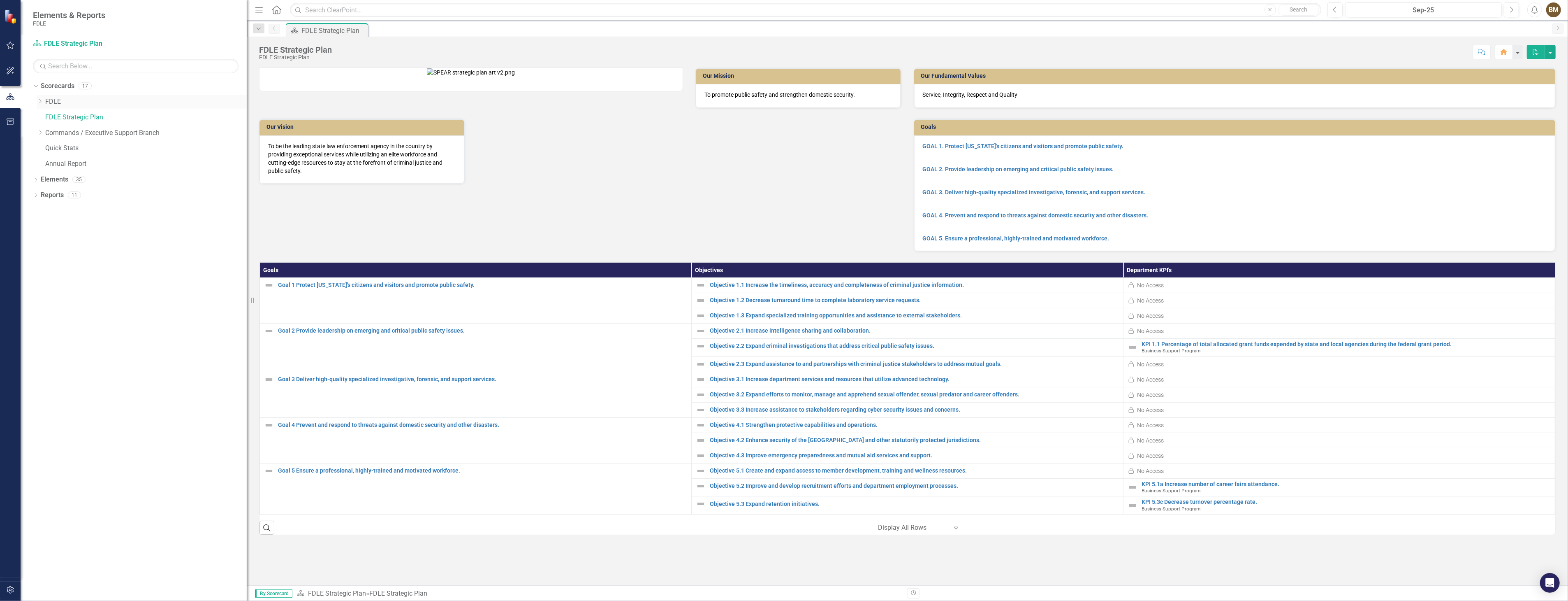
click at [40, 104] on icon "Dropdown" at bounding box center [40, 101] width 6 height 5
click at [48, 117] on icon "Dropdown" at bounding box center [48, 116] width 6 height 5
click at [134, 163] on link "Implementation Plan FY24/25" at bounding box center [154, 164] width 185 height 10
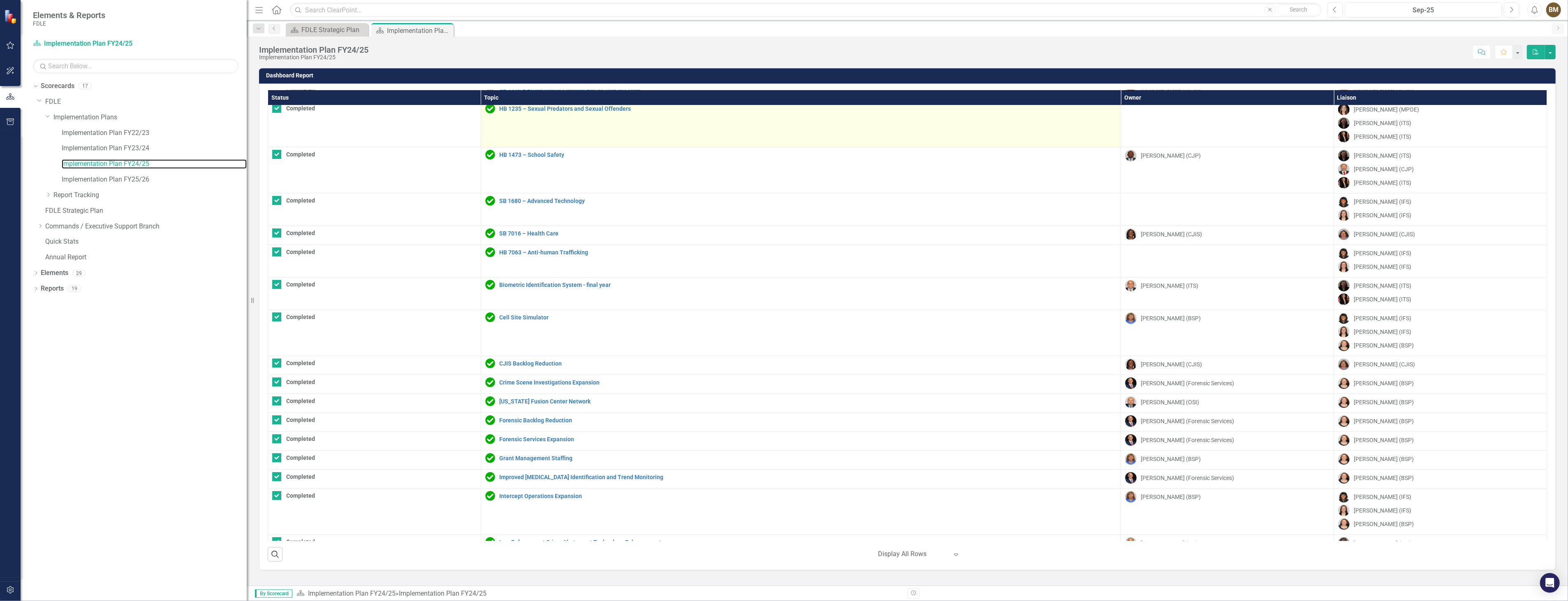
scroll to position [386, 0]
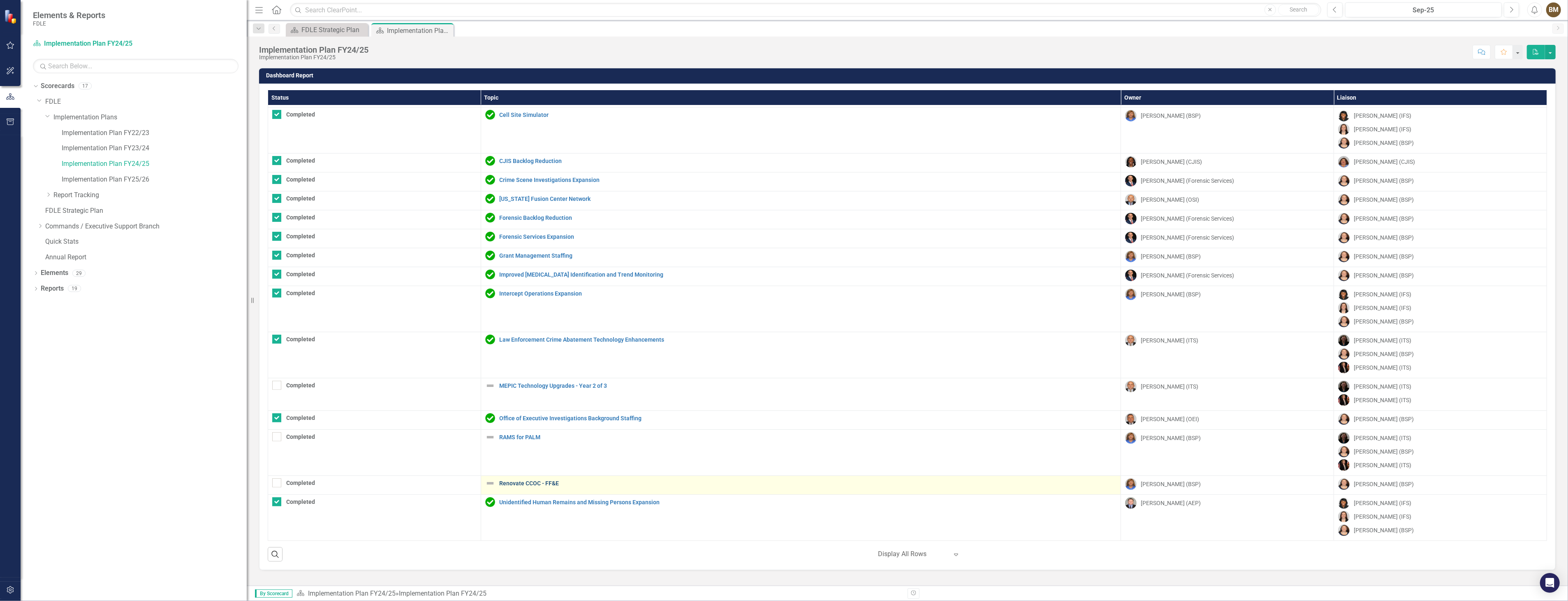
click at [533, 481] on link "Renovate CCOC - FF&E" at bounding box center [807, 484] width 617 height 6
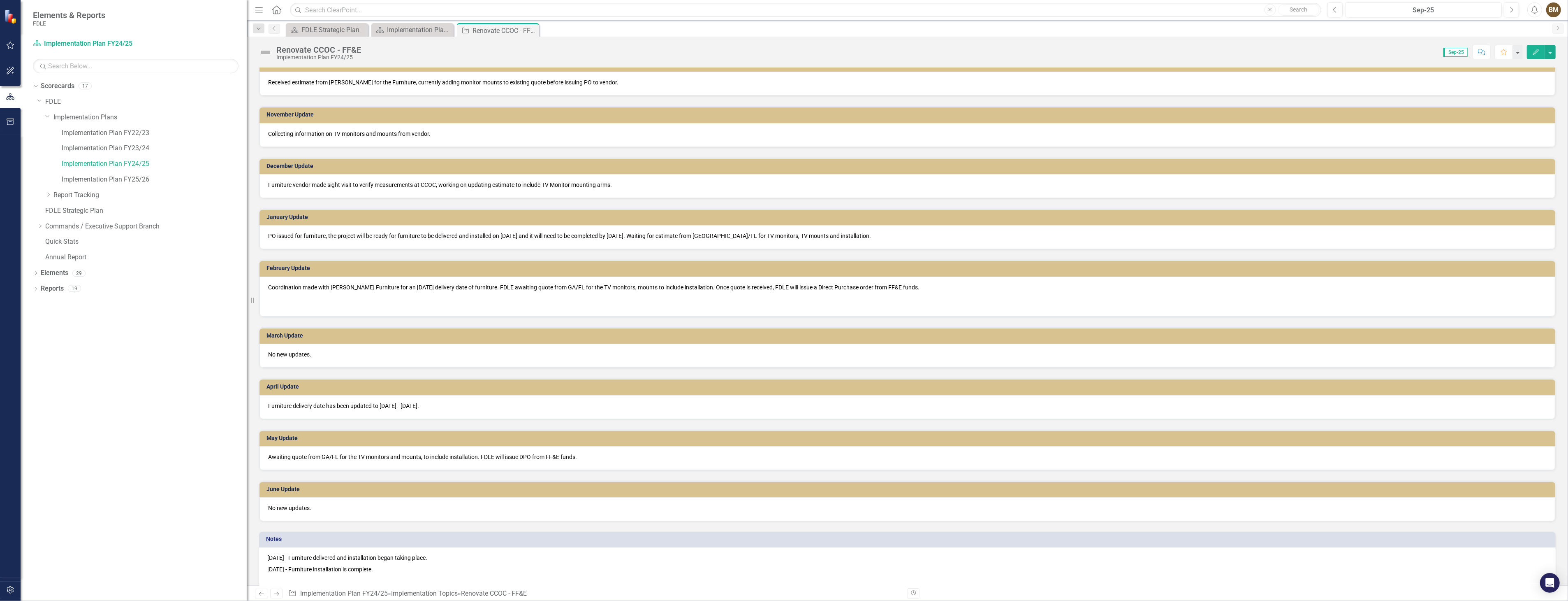
scroll to position [383, 0]
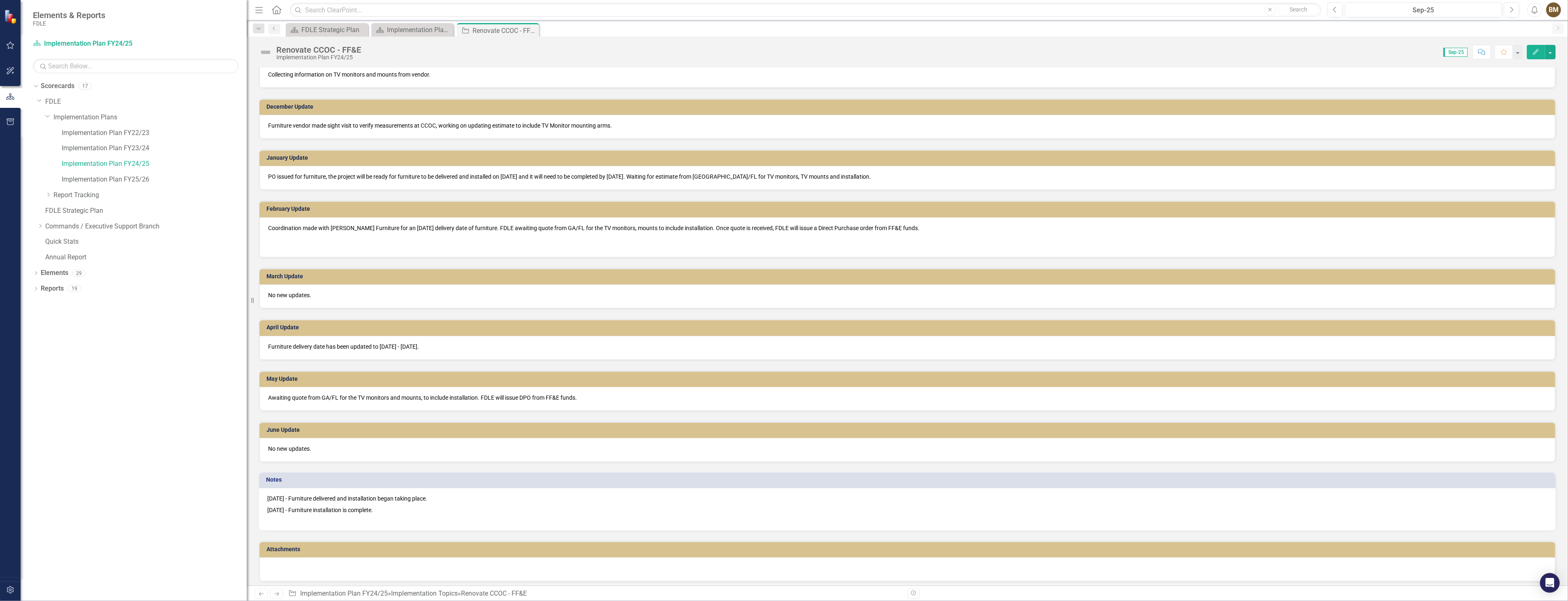
click at [405, 512] on p "[DATE] - Furniture installation is complete." at bounding box center [907, 513] width 1280 height 18
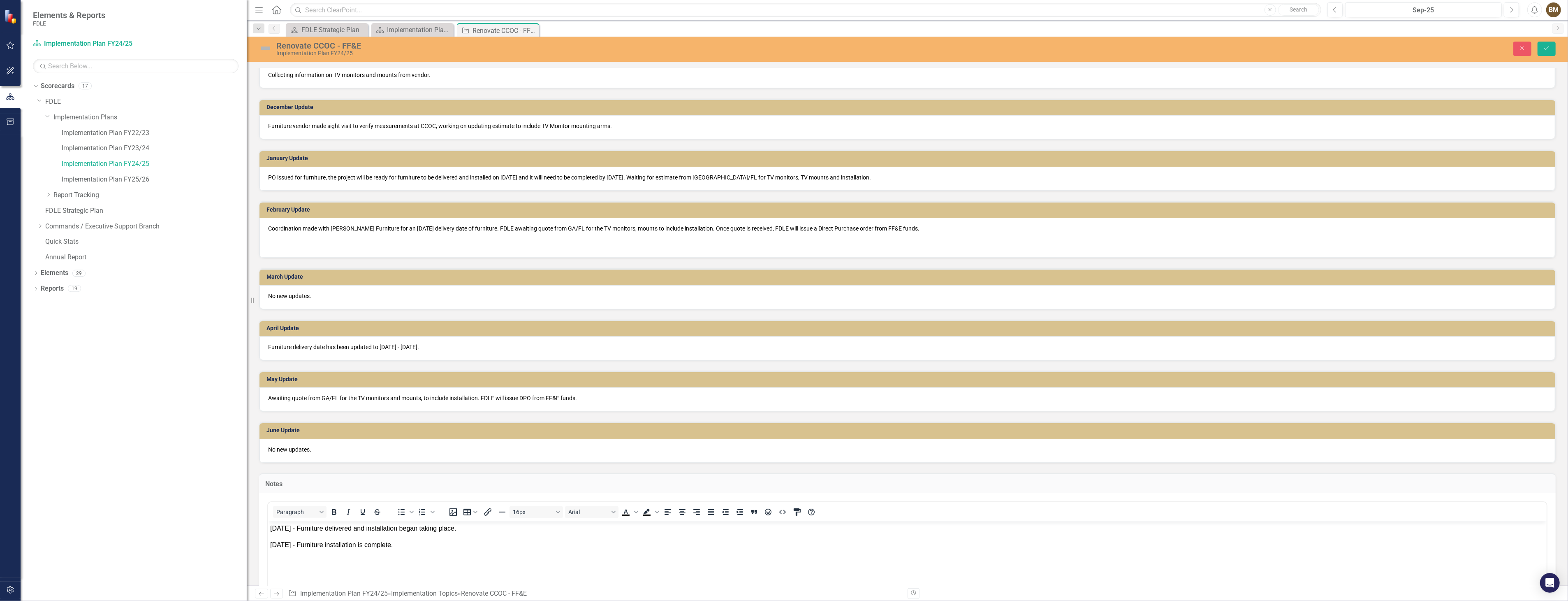
scroll to position [0, 0]
click at [392, 543] on span "[DATE] - Furniture installation is complete." at bounding box center [331, 544] width 122 height 7
click at [345, 564] on p "[DATE] -" at bounding box center [907, 566] width 1275 height 20
click at [326, 559] on p "[DATE] -" at bounding box center [907, 566] width 1275 height 20
click at [384, 565] on p "[DATE] - CJIS provided vendor a punch list of items to correct during final wal…" at bounding box center [907, 571] width 1275 height 29
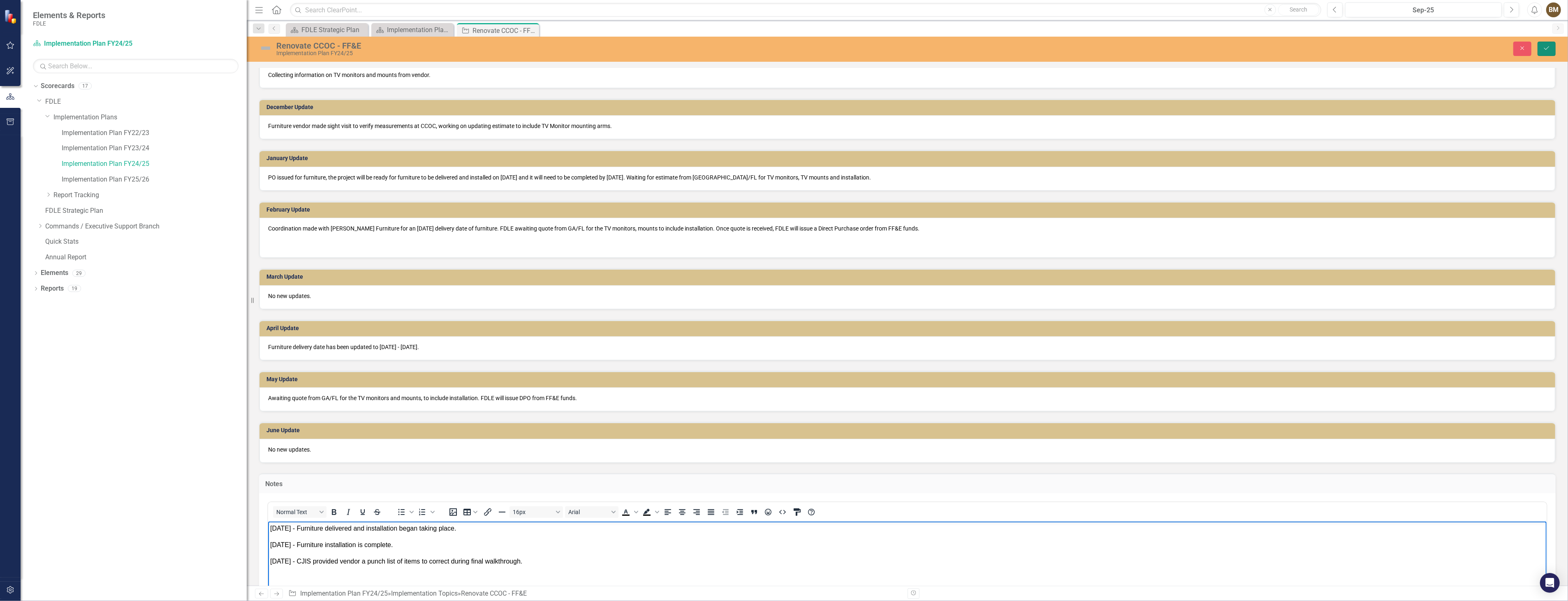
click at [1546, 47] on icon "Save" at bounding box center [1546, 48] width 8 height 6
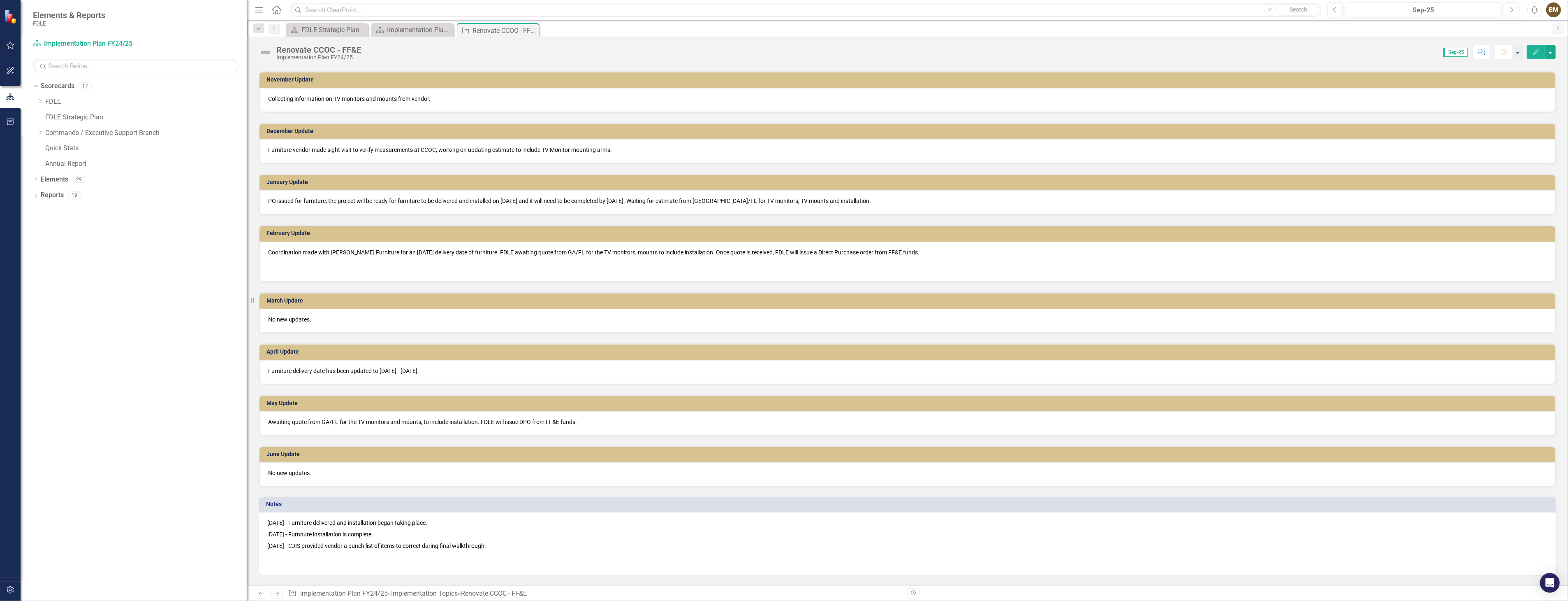
scroll to position [402, 0]
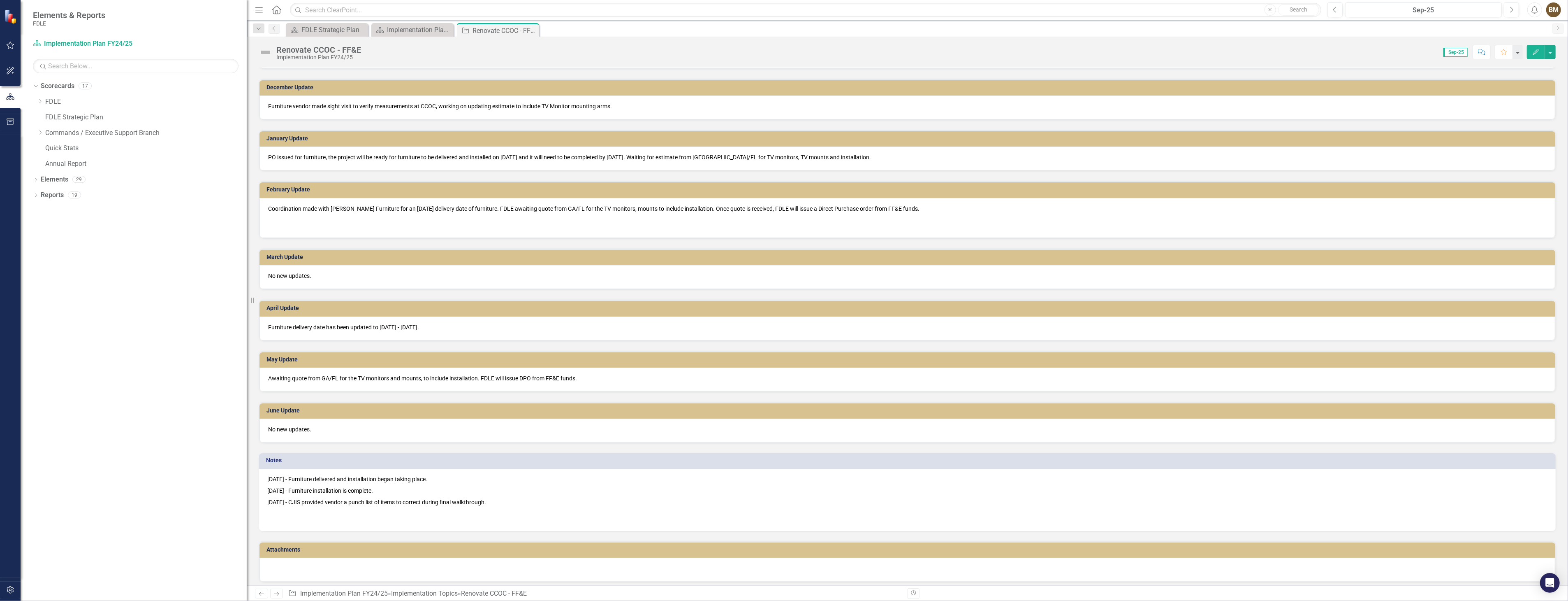
click at [0, 0] on icon "Close" at bounding box center [0, 0] width 0 height 0
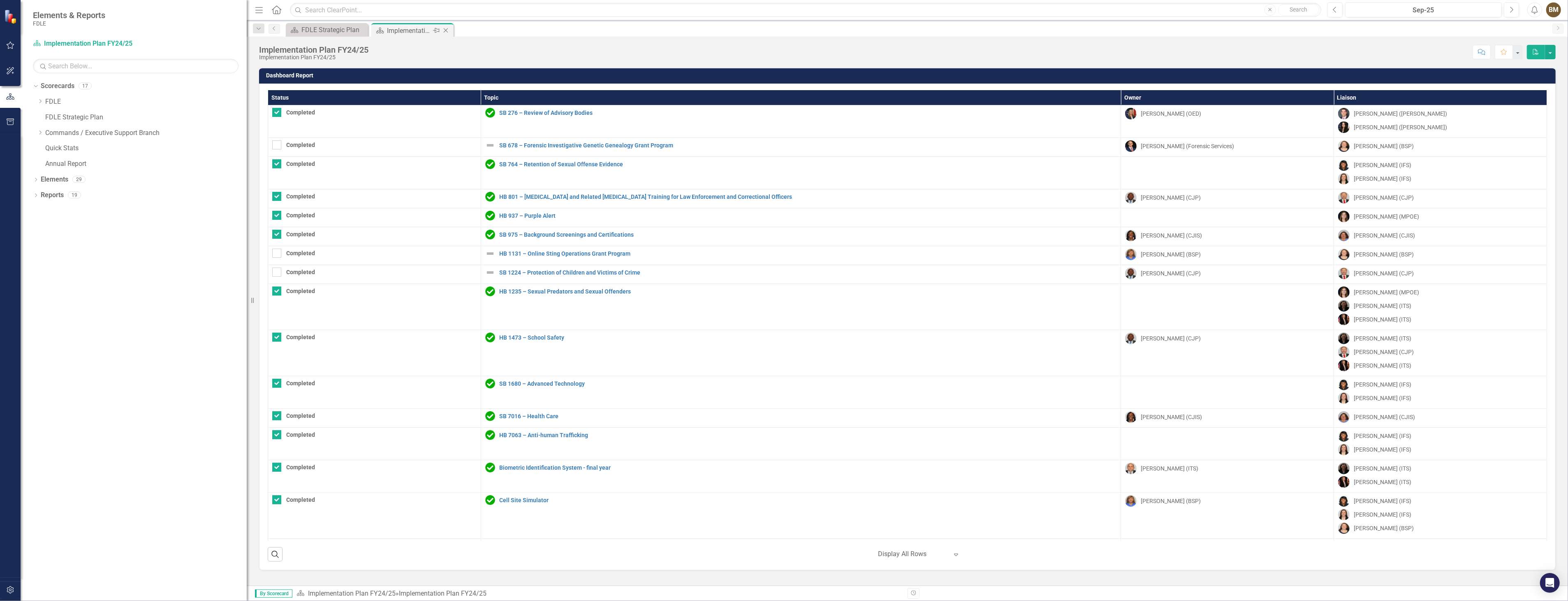
click at [442, 30] on icon "Close" at bounding box center [445, 30] width 8 height 7
